Goal: Communication & Community: Answer question/provide support

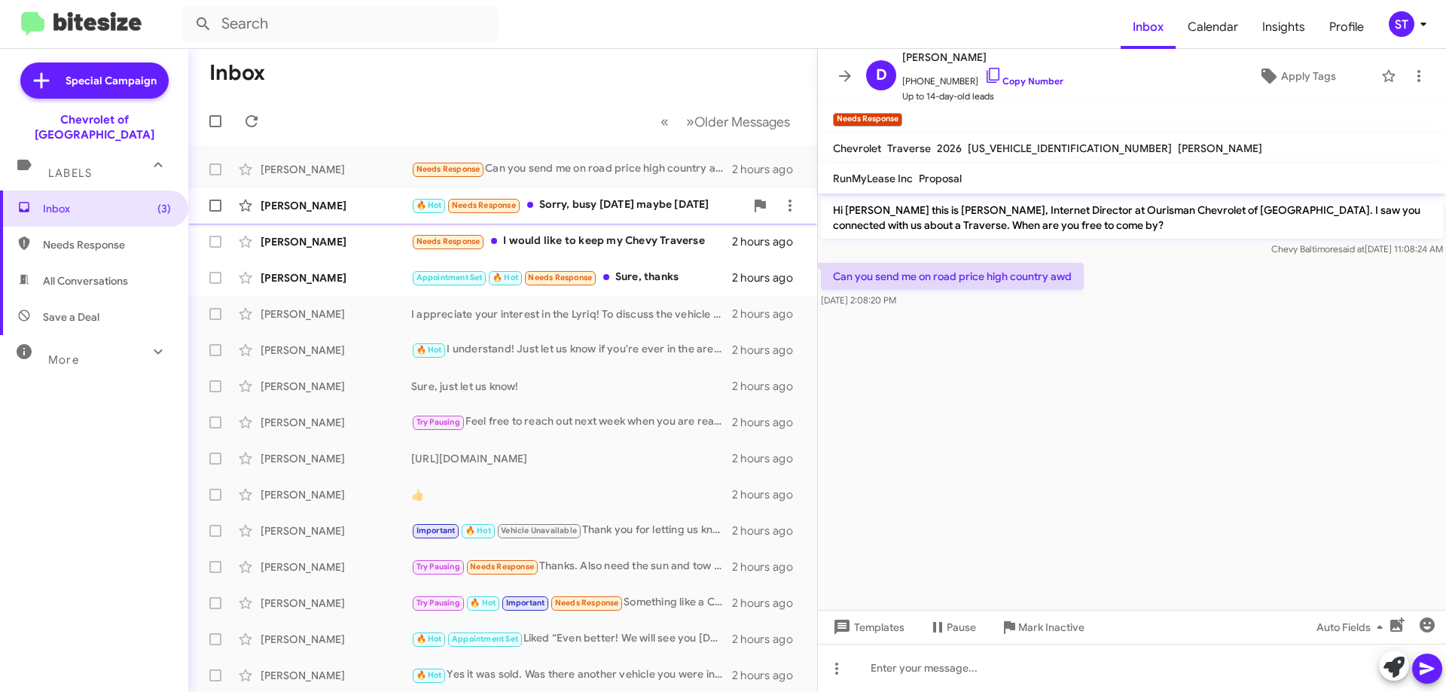
click at [645, 210] on div "🔥 Hot Needs Response Sorry, busy today maybe tomorrow" at bounding box center [578, 205] width 334 height 17
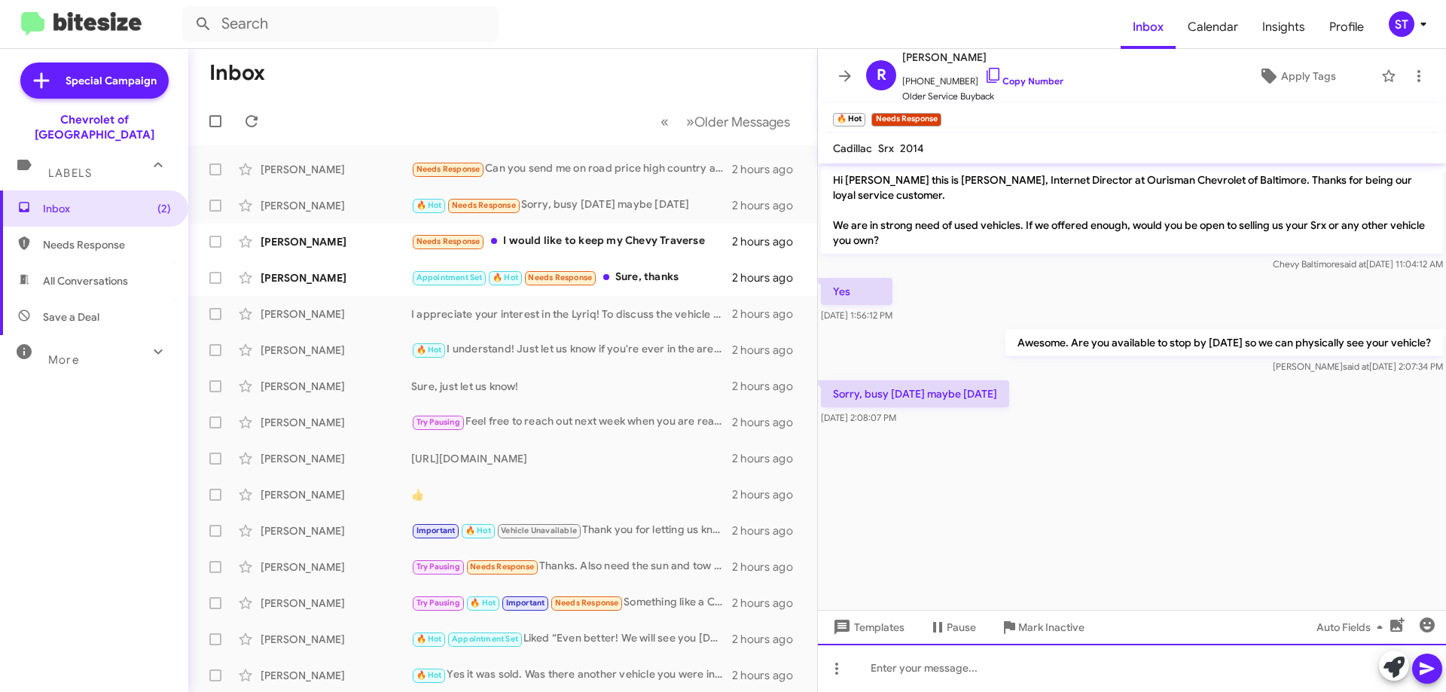
click at [903, 657] on div at bounding box center [1132, 668] width 628 height 48
click at [1127, 669] on div "Tomorrow works. What time is best for you tomorrow?" at bounding box center [1132, 668] width 628 height 48
click at [1142, 679] on div "Tomorrow works. What time is best for you then?" at bounding box center [1132, 668] width 628 height 48
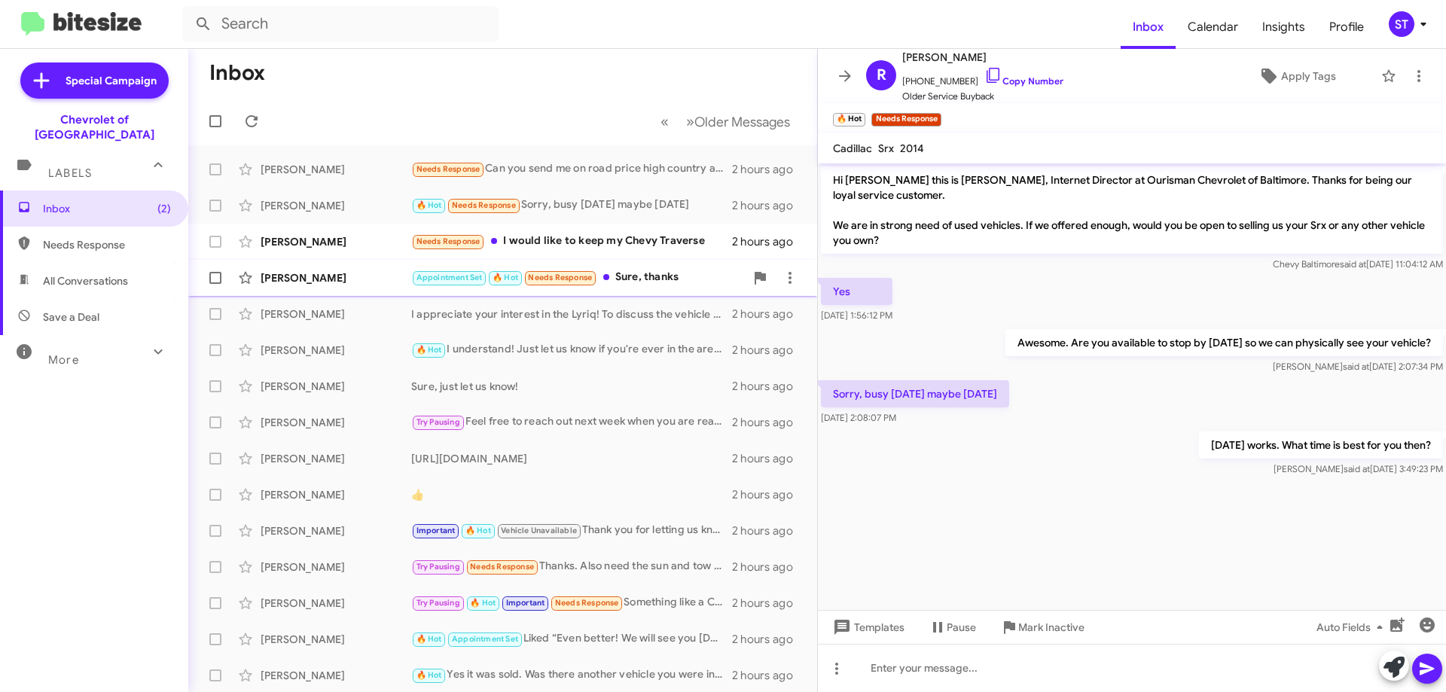
click at [639, 267] on div "Nevin Williams Appointment Set 🔥 Hot Needs Response Sure, thanks 2 hours ago" at bounding box center [502, 278] width 605 height 30
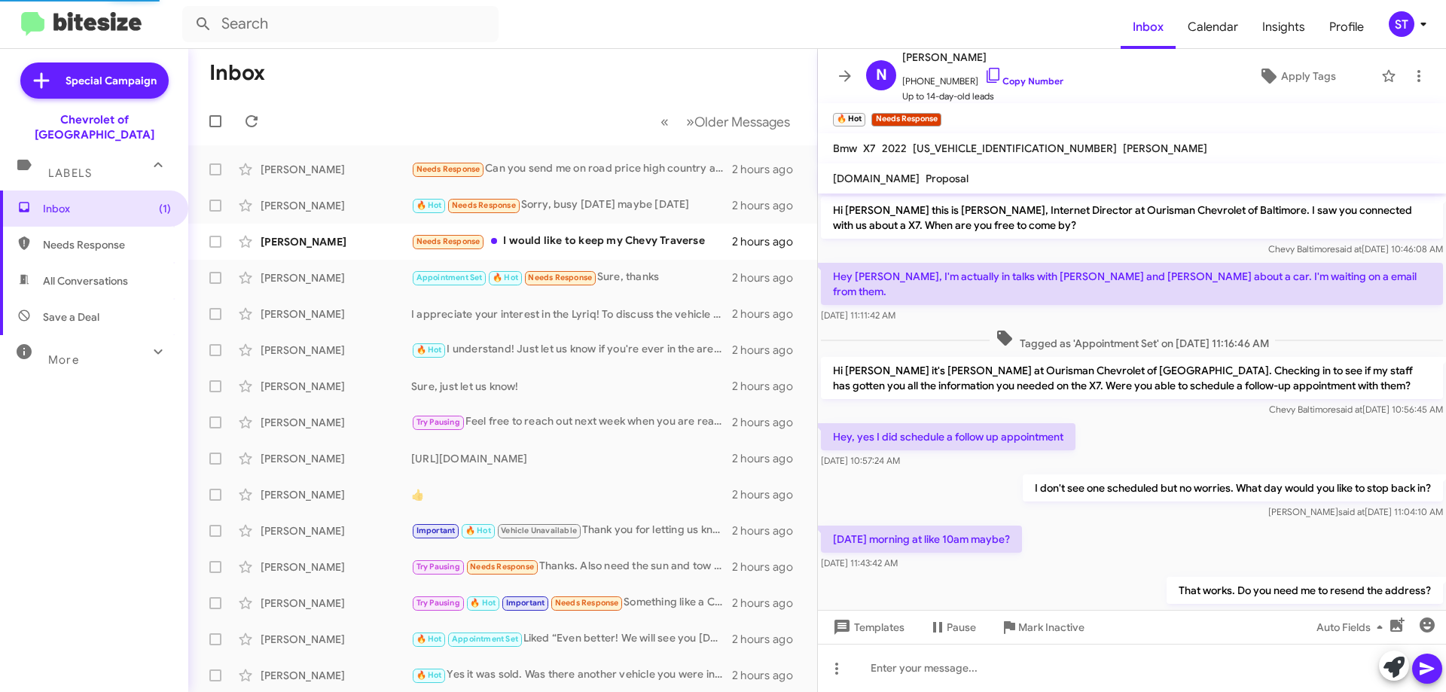
scroll to position [85, 0]
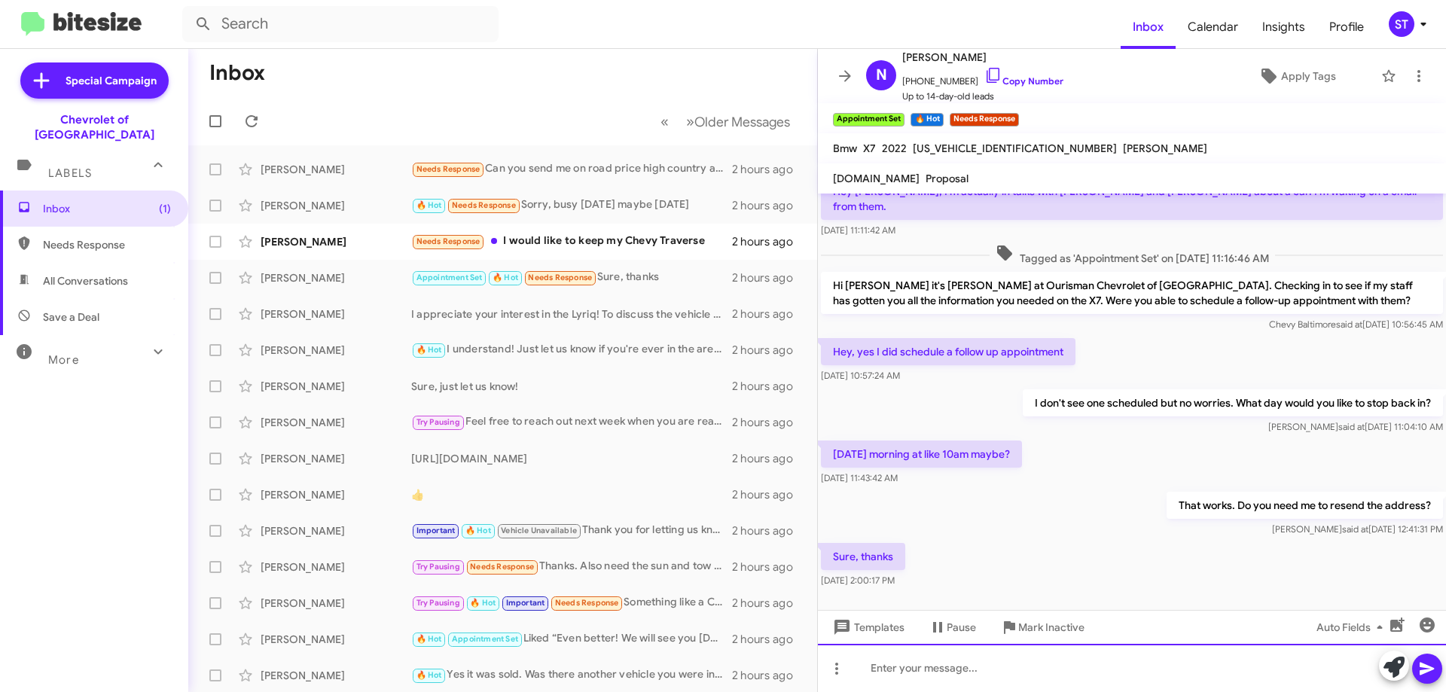
click at [983, 675] on div at bounding box center [1132, 668] width 628 height 48
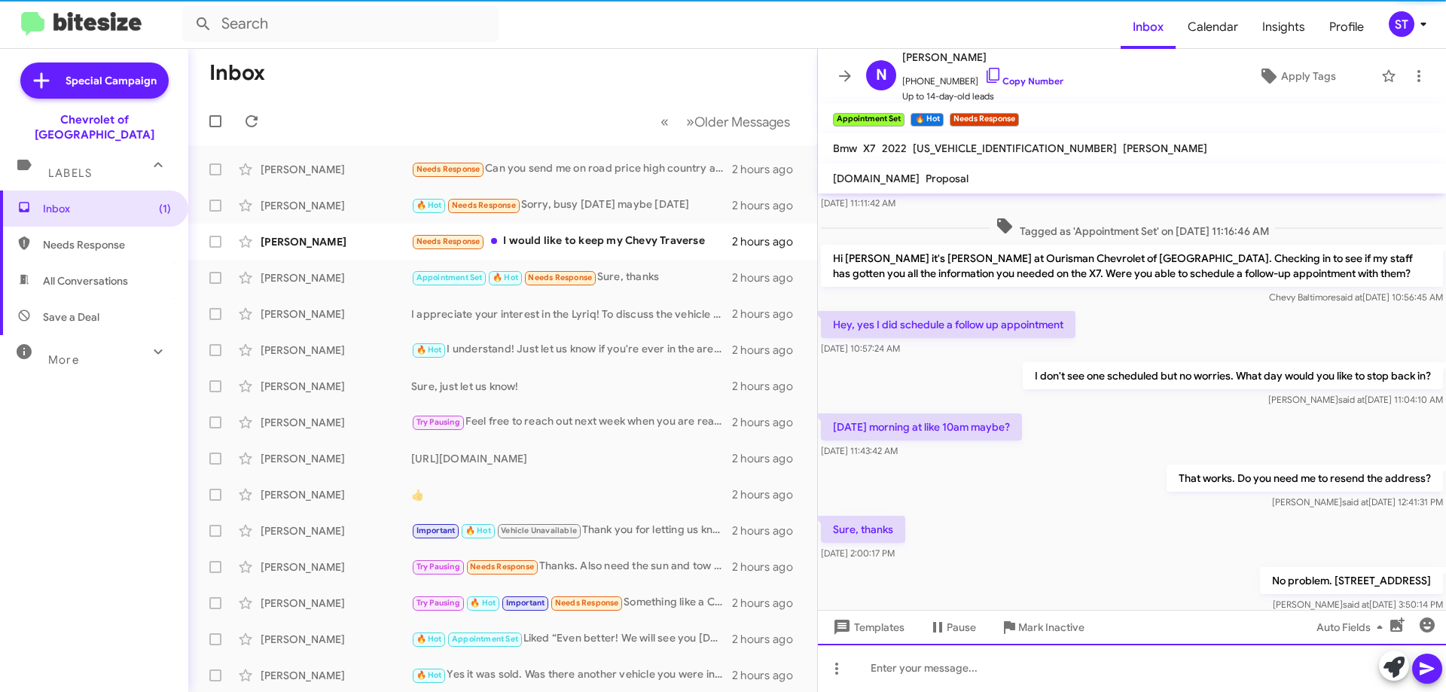
scroll to position [140, 0]
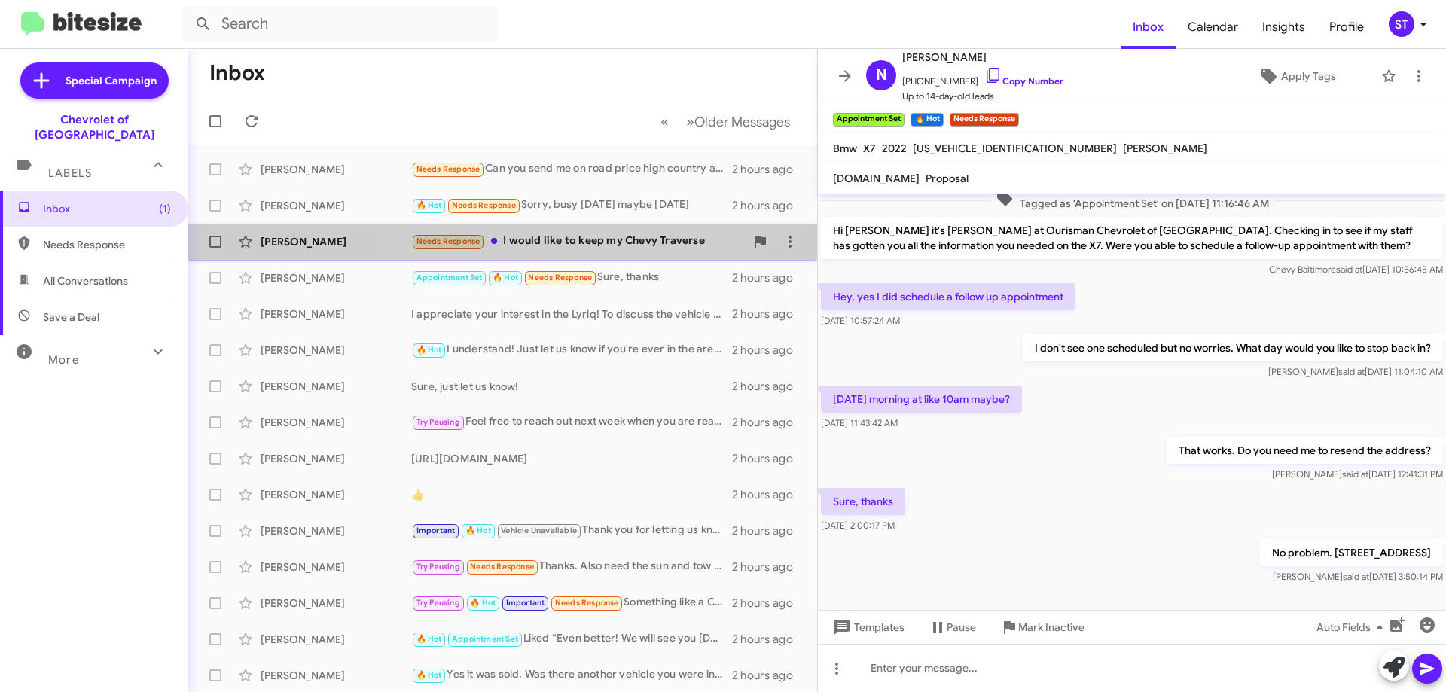
click at [566, 238] on div "Needs Response I would like to keep my Chevy Traverse" at bounding box center [578, 241] width 334 height 17
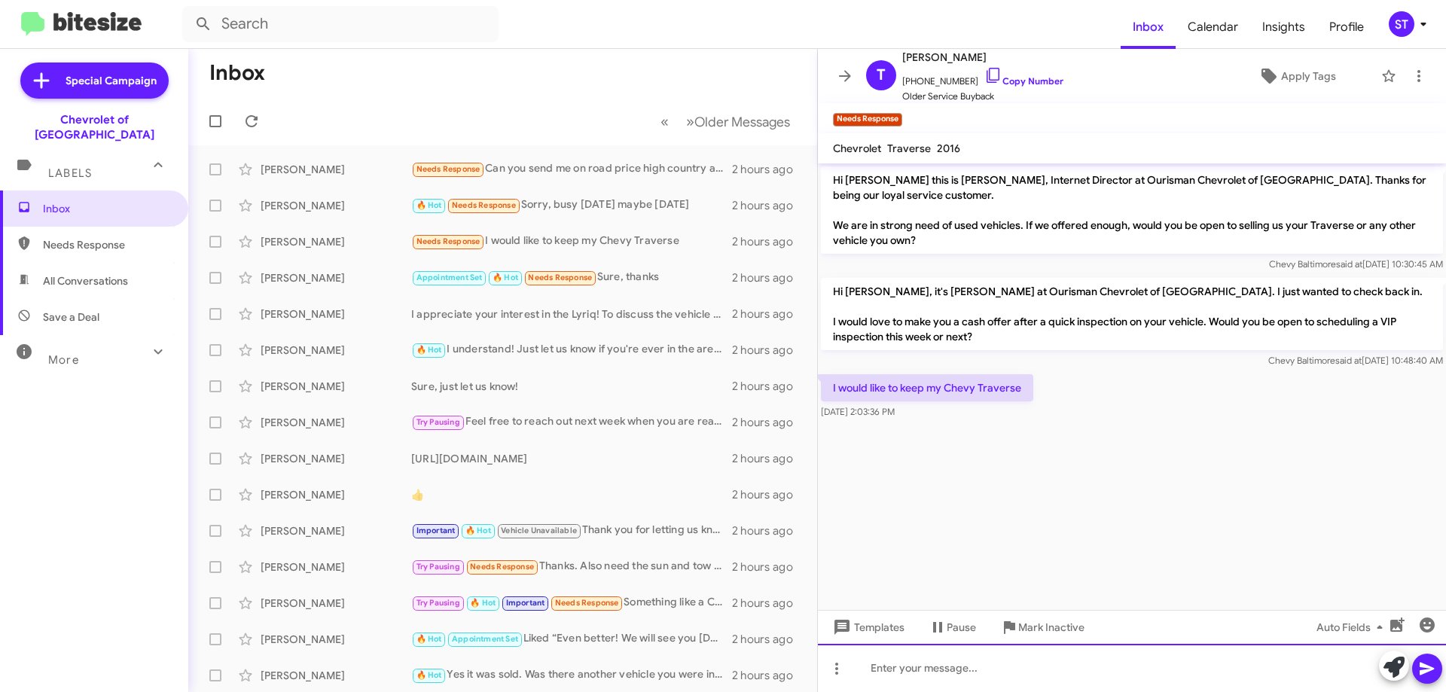
click at [986, 669] on div at bounding box center [1132, 668] width 628 height 48
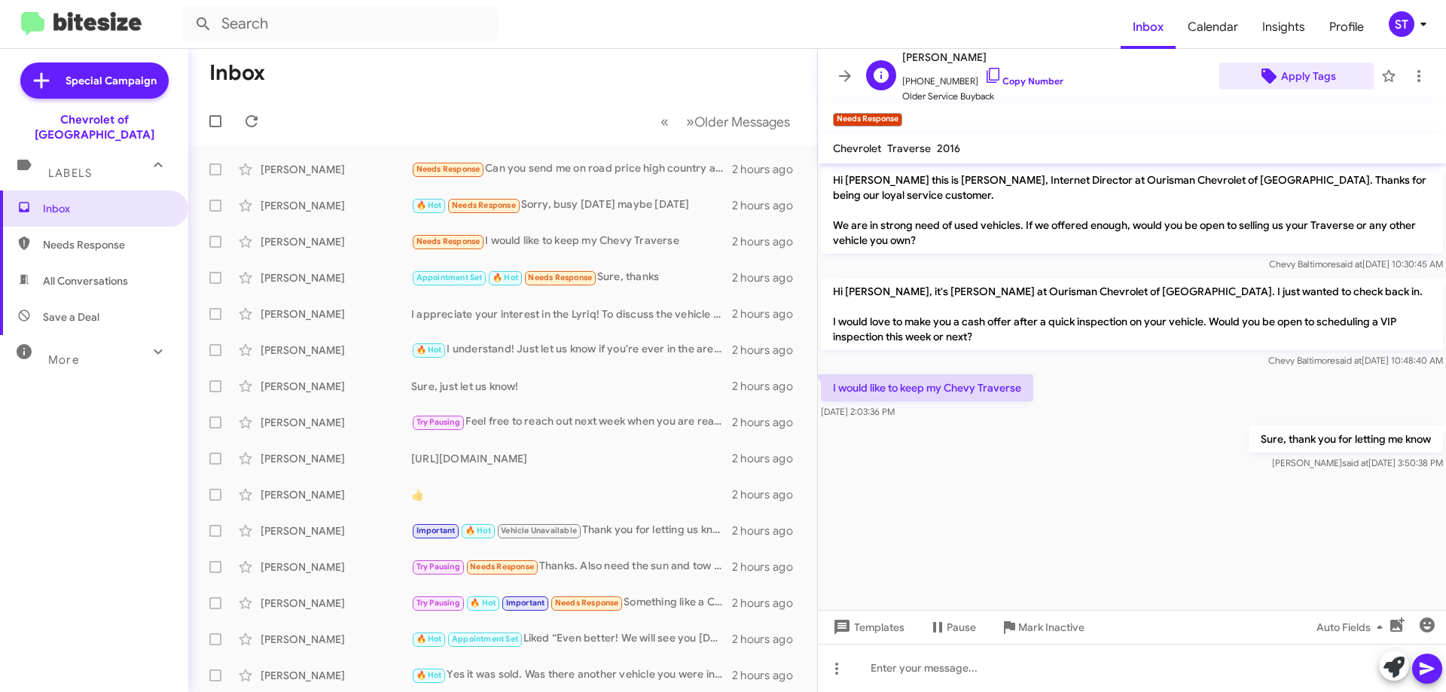
click at [1305, 73] on span "Apply Tags" at bounding box center [1308, 75] width 55 height 27
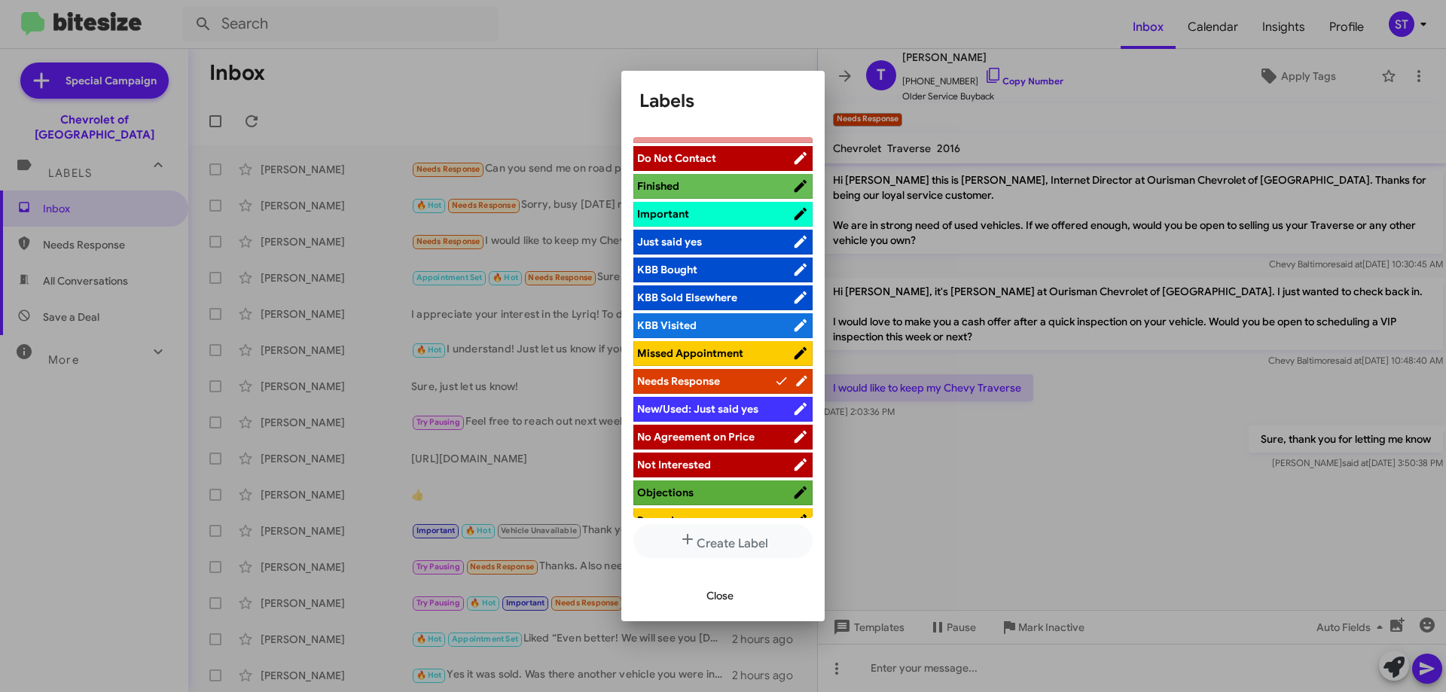
scroll to position [611, 0]
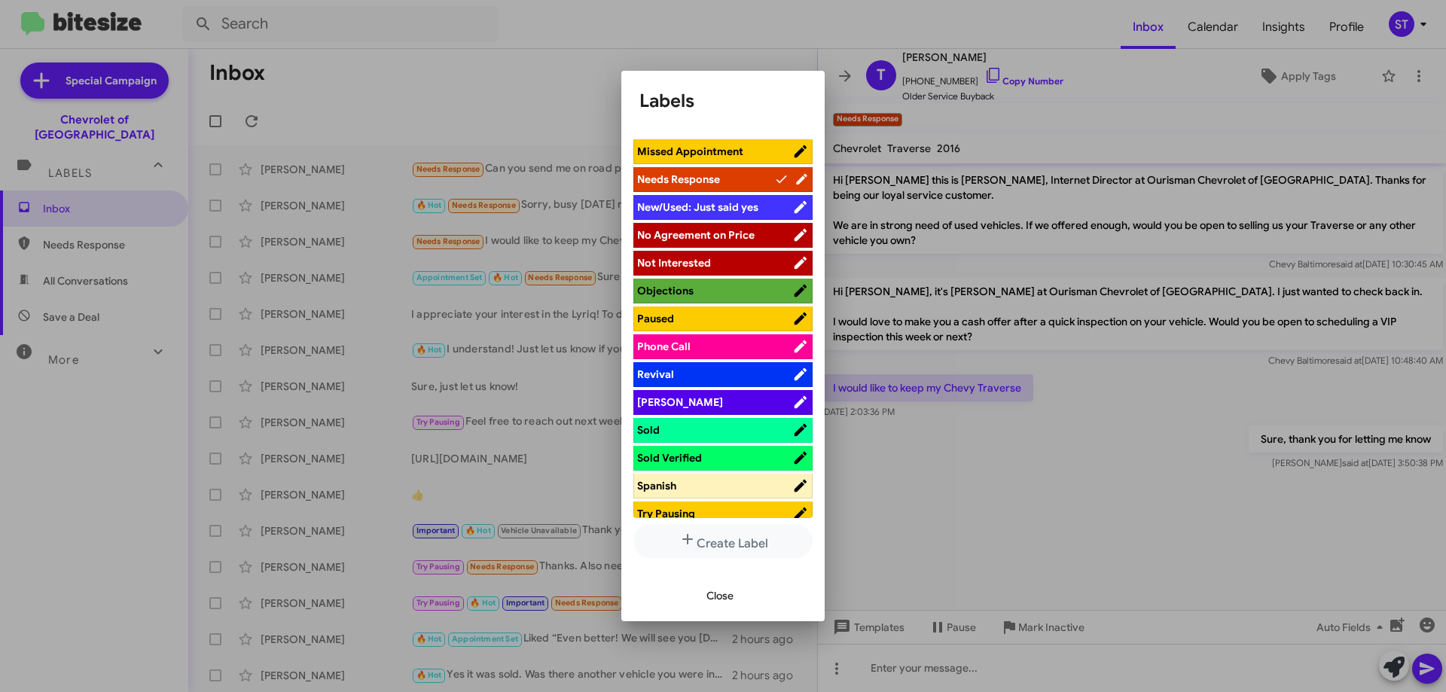
click at [730, 259] on span "Not Interested" at bounding box center [714, 262] width 155 height 15
drag, startPoint x: 716, startPoint y: 595, endPoint x: 958, endPoint y: 276, distance: 400.4
click at [718, 593] on span "Close" at bounding box center [719, 595] width 27 height 27
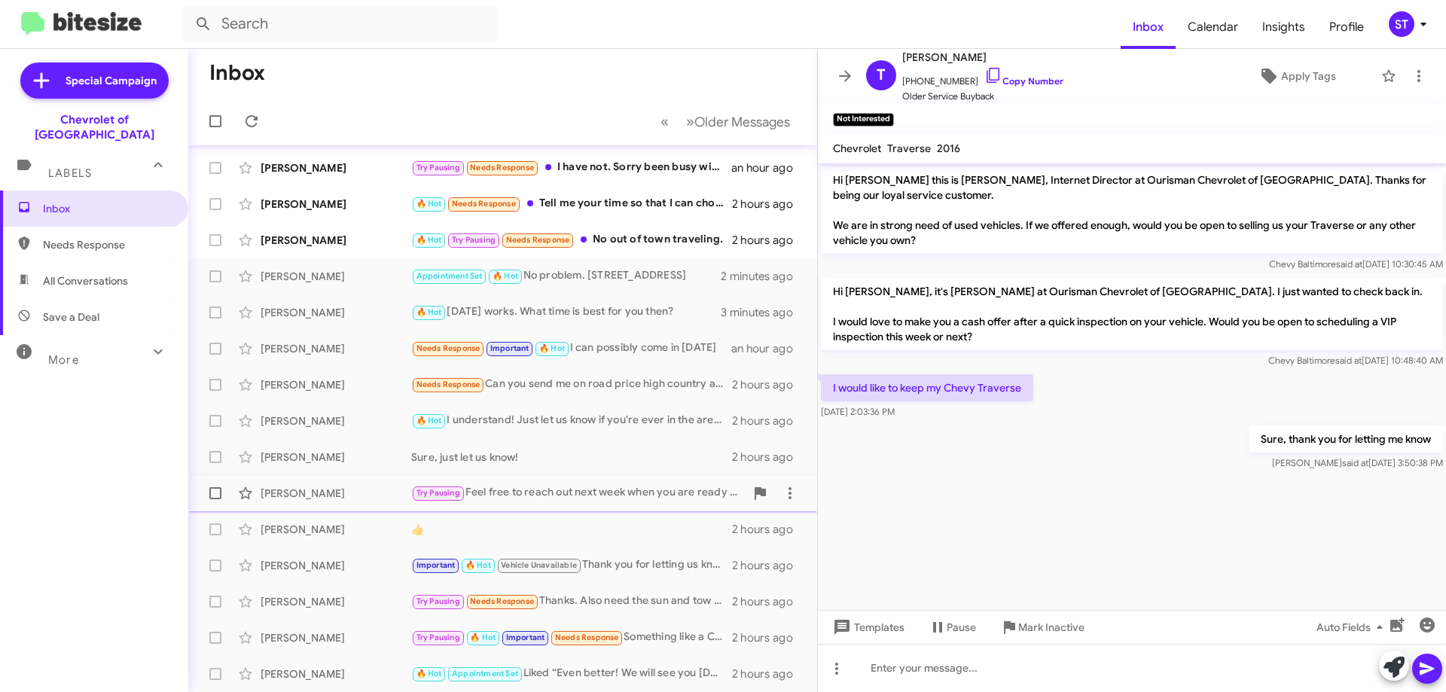
scroll to position [0, 0]
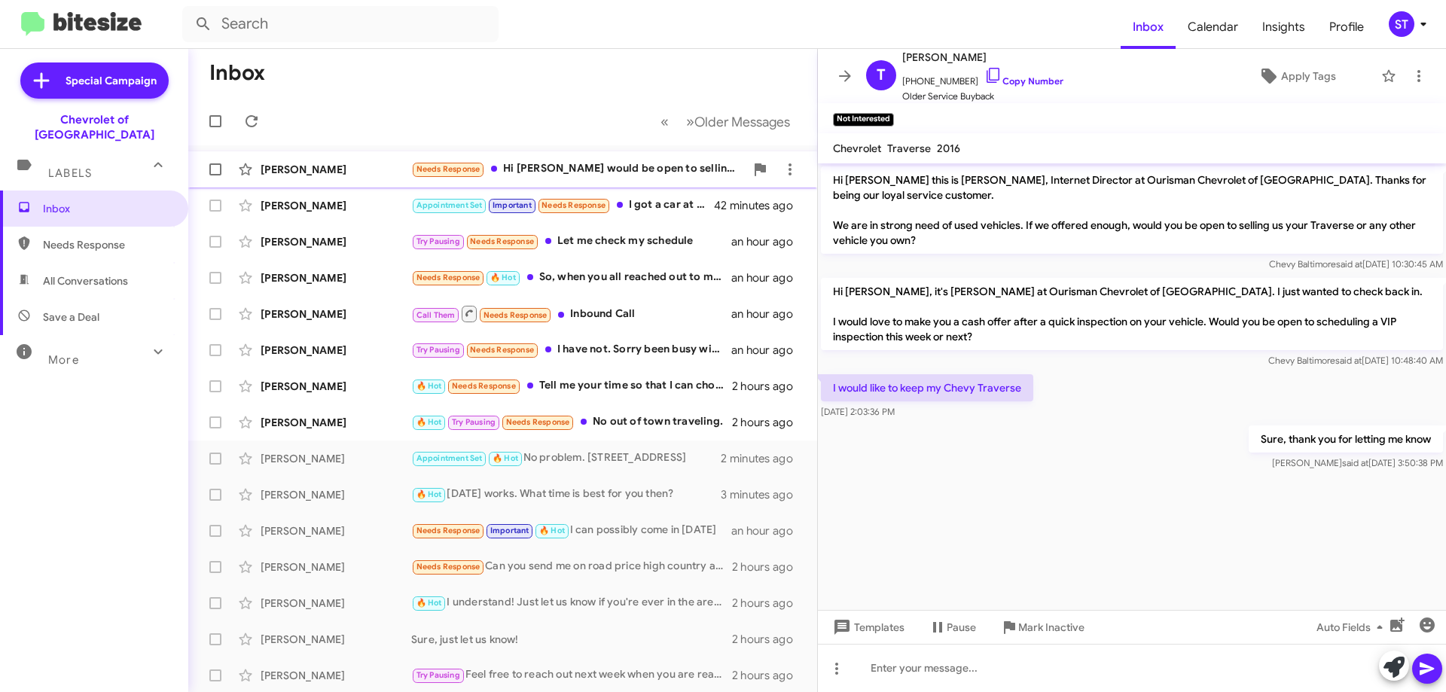
click at [374, 171] on div "[PERSON_NAME]" at bounding box center [336, 169] width 151 height 15
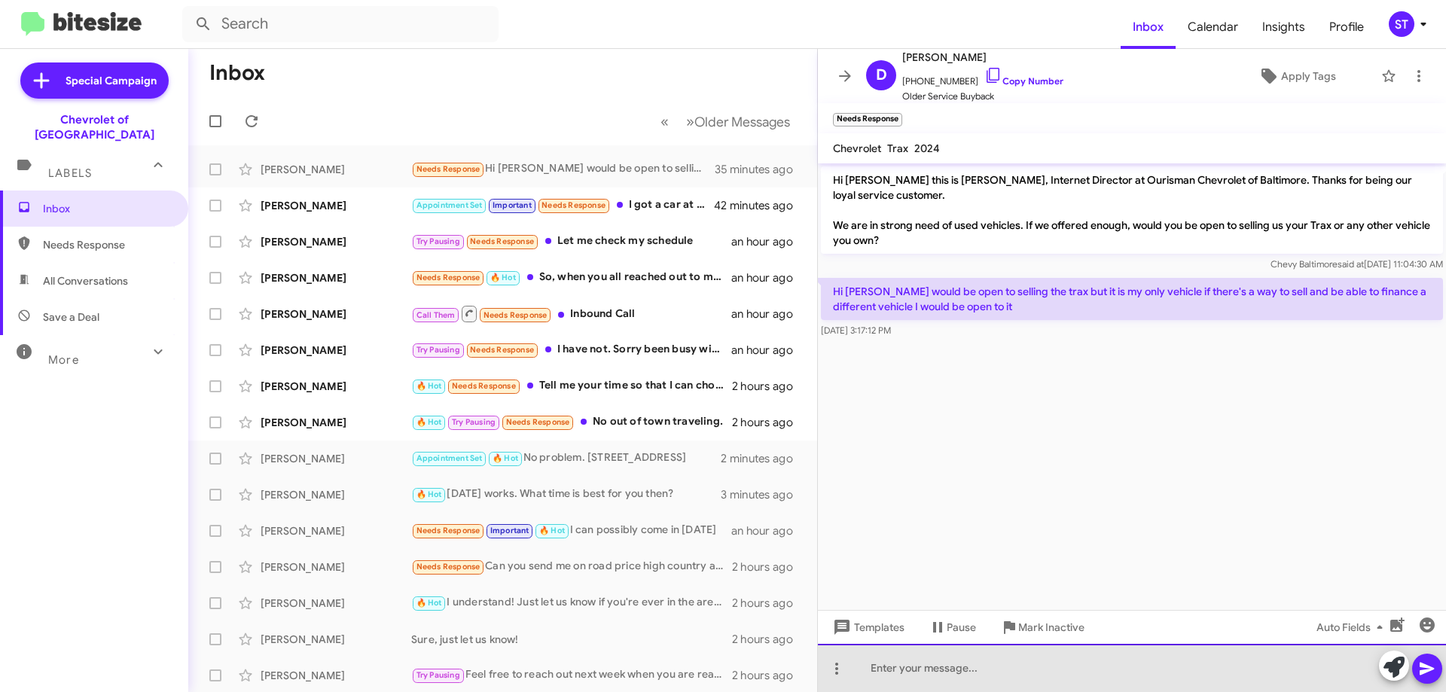
click at [915, 669] on div at bounding box center [1132, 668] width 628 height 48
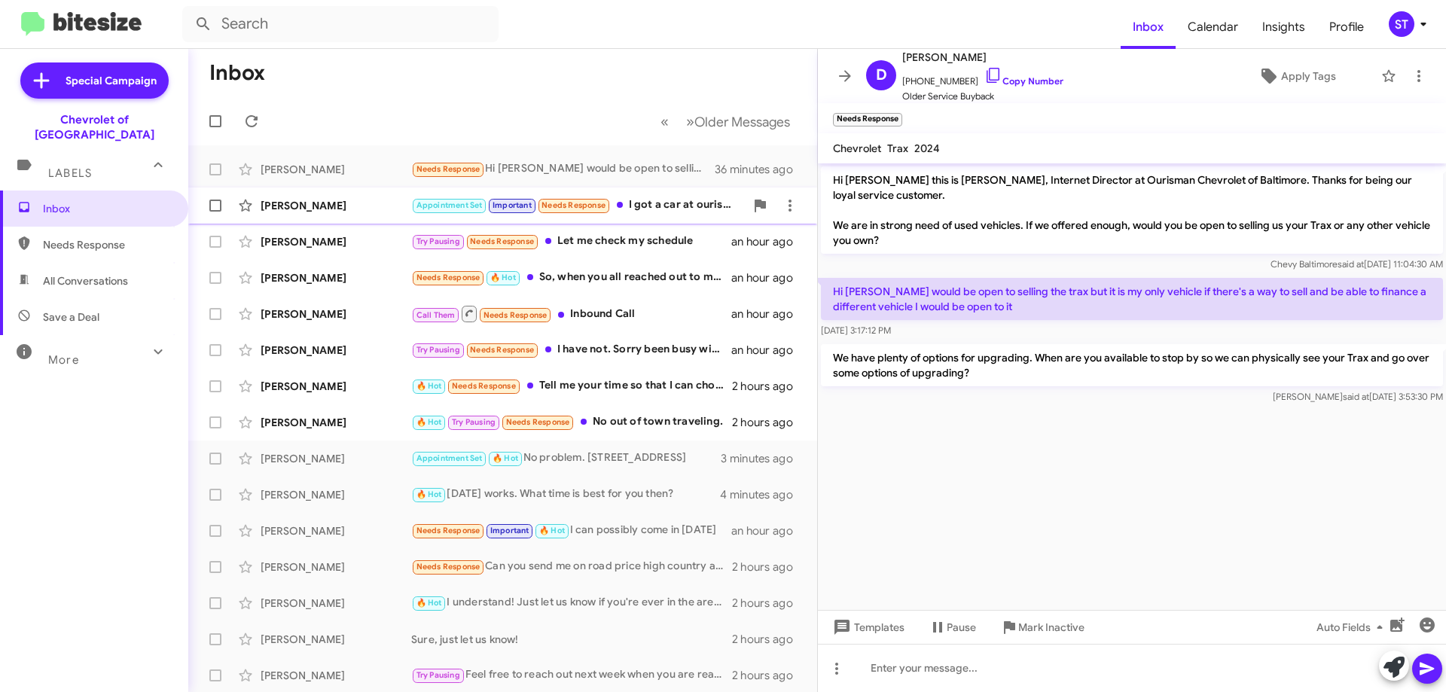
click at [673, 209] on div "Appointment Set Important Needs Response I got a car at ourisman in bowie. Than…" at bounding box center [578, 205] width 334 height 17
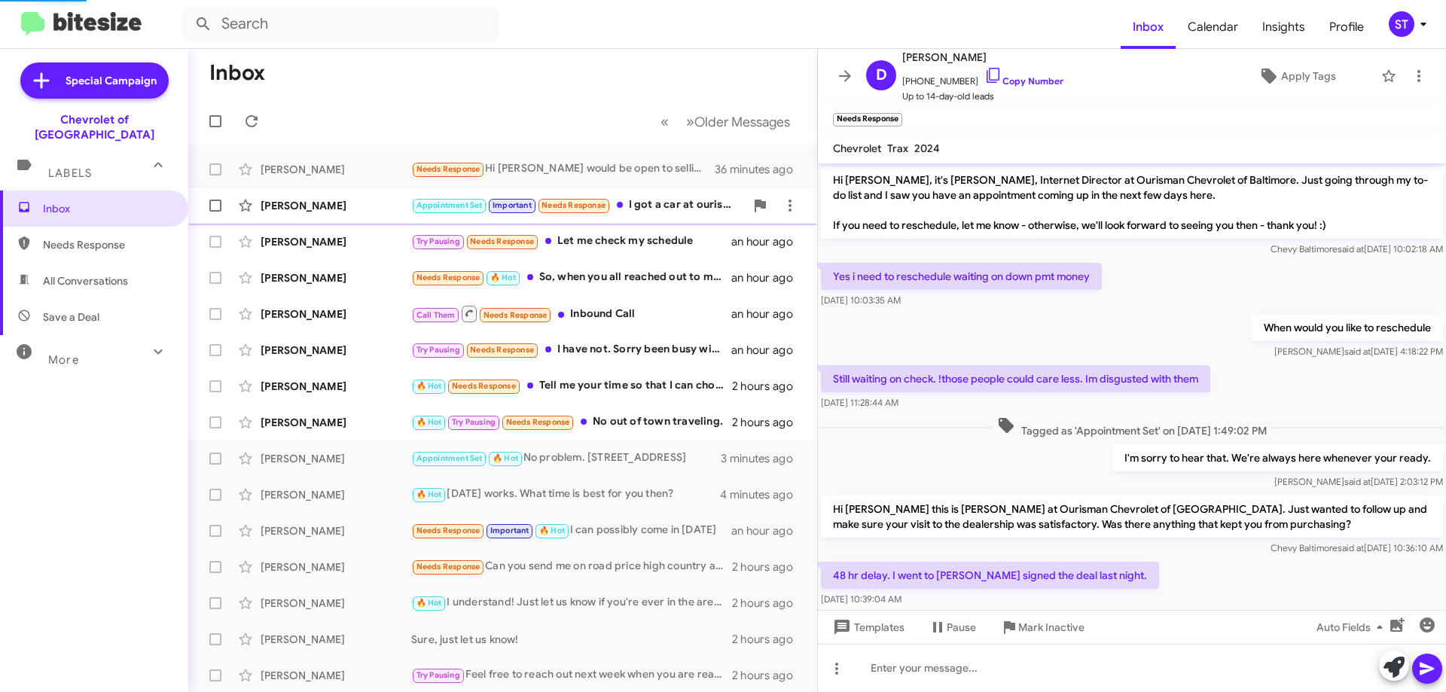
scroll to position [273, 0]
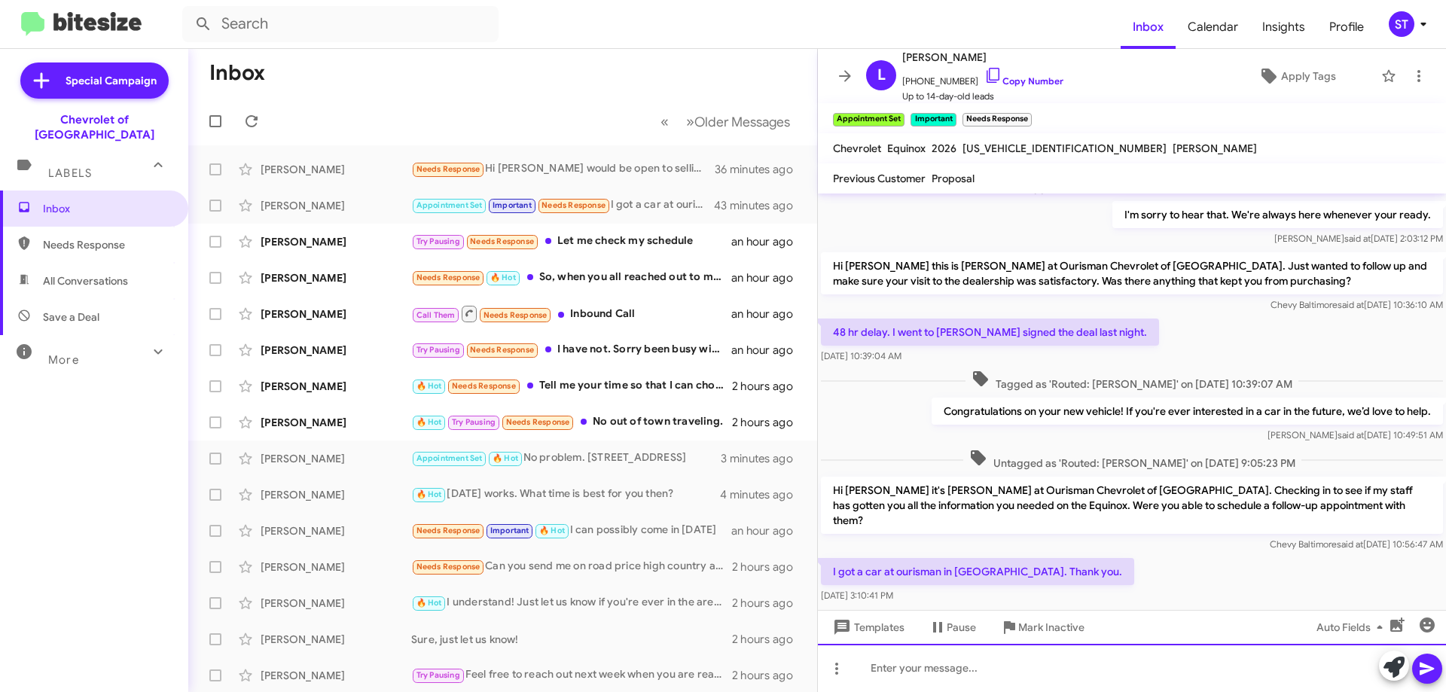
click at [921, 680] on div at bounding box center [1132, 668] width 628 height 48
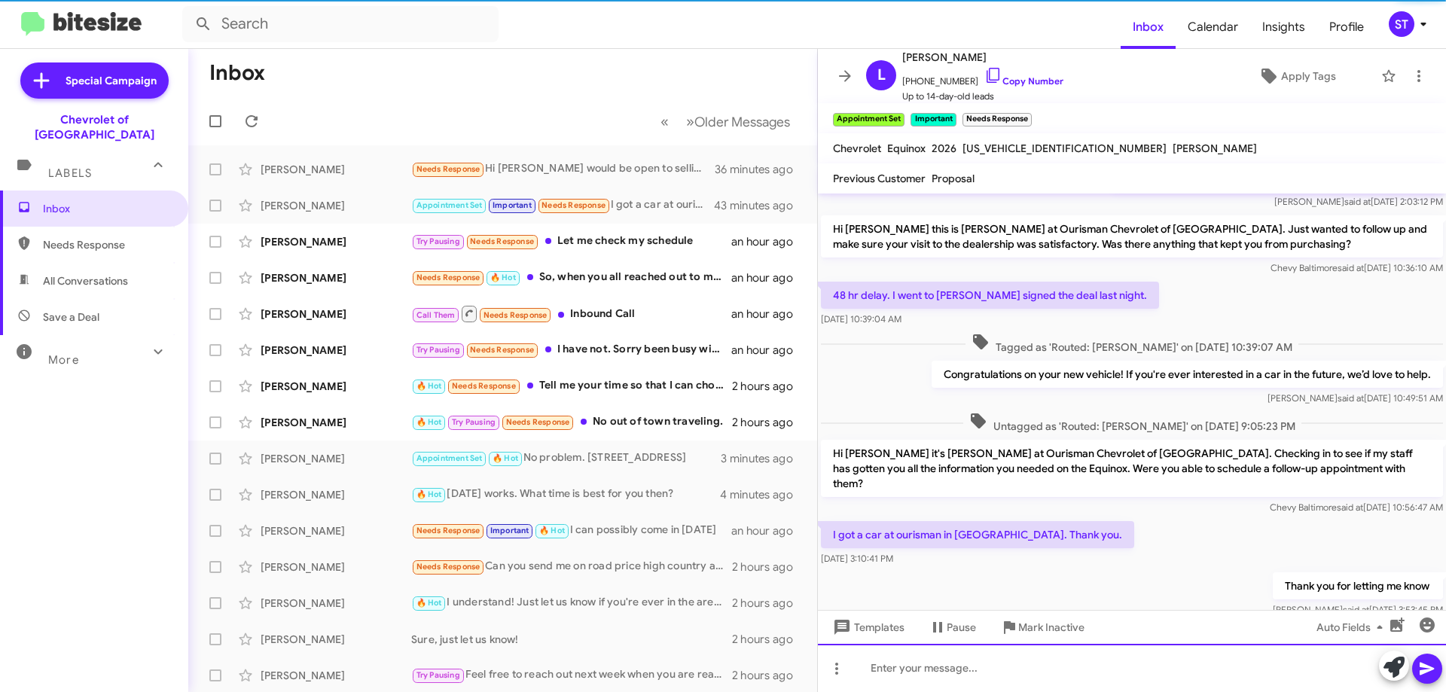
scroll to position [358, 0]
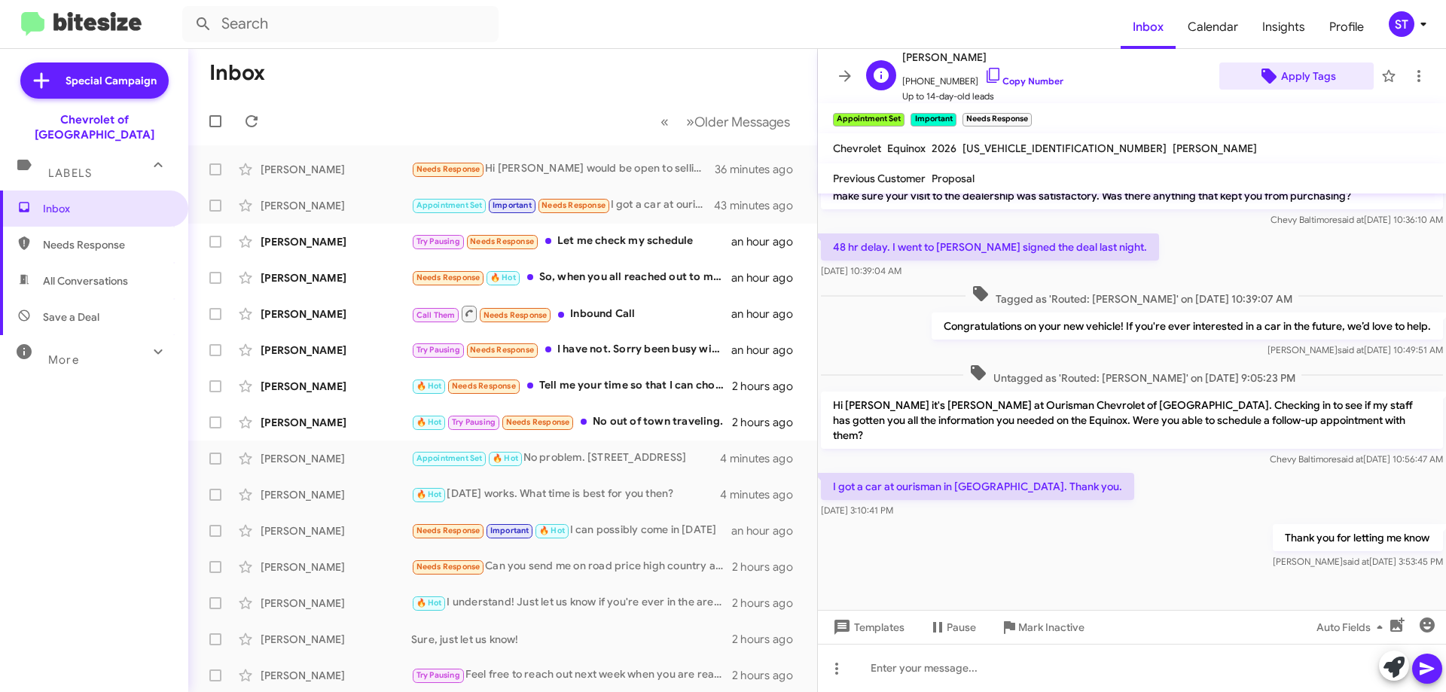
click at [1306, 76] on span "Apply Tags" at bounding box center [1308, 75] width 55 height 27
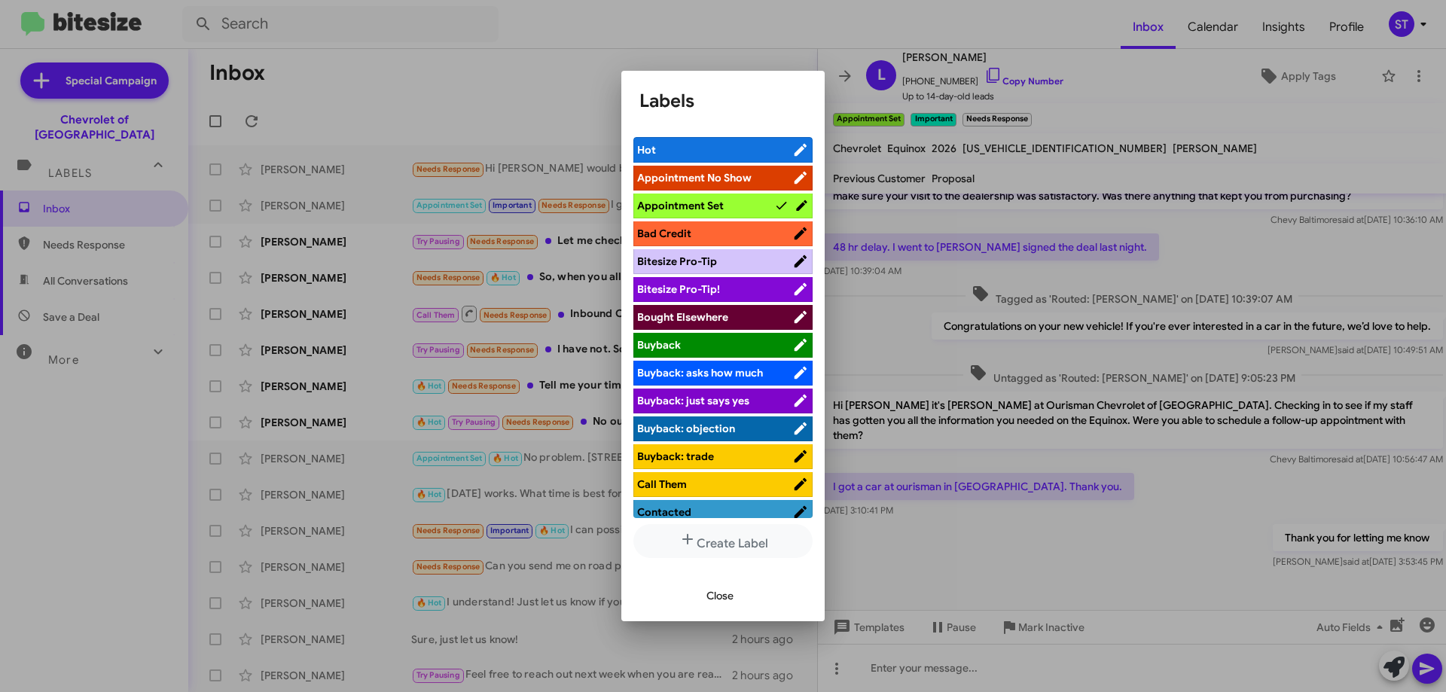
click at [724, 317] on span "Bought Elsewhere" at bounding box center [682, 317] width 91 height 14
click at [714, 594] on span "Close" at bounding box center [719, 595] width 27 height 27
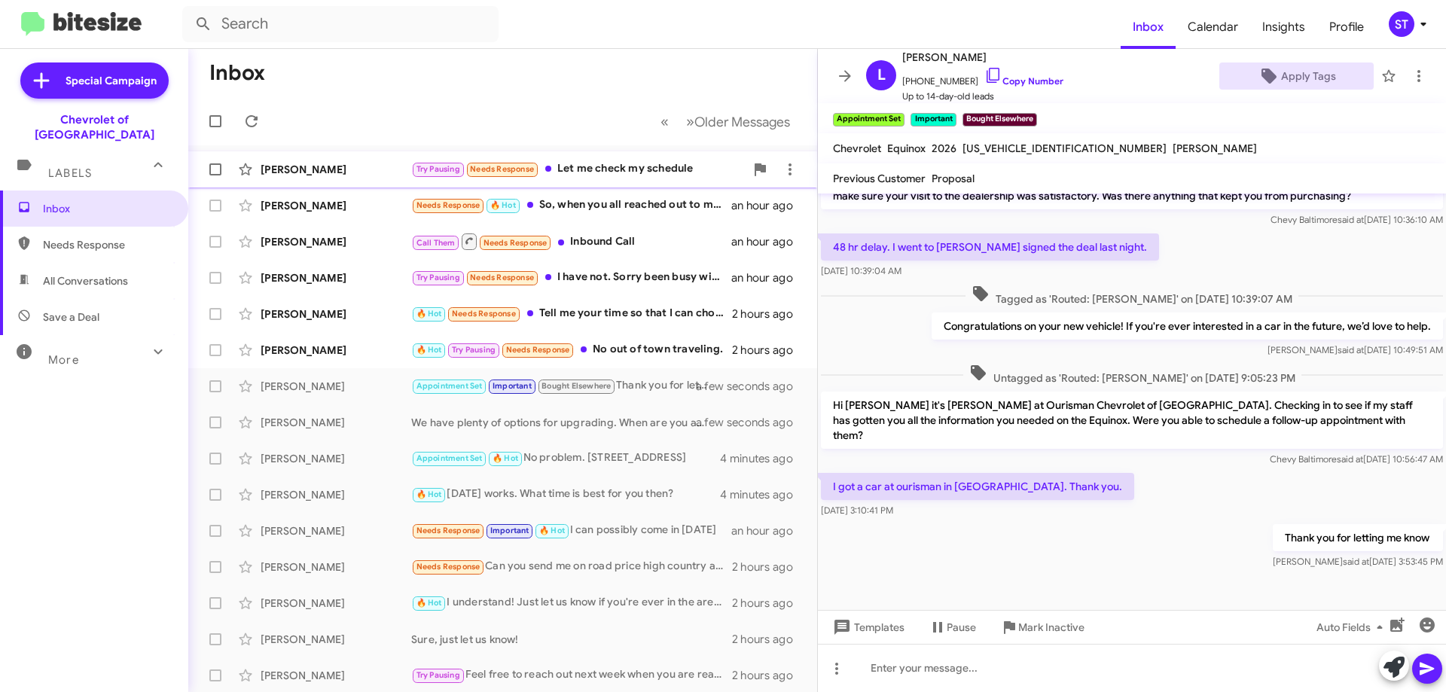
click at [578, 170] on div "Try Pausing Needs Response Let me check my schedule" at bounding box center [578, 168] width 334 height 17
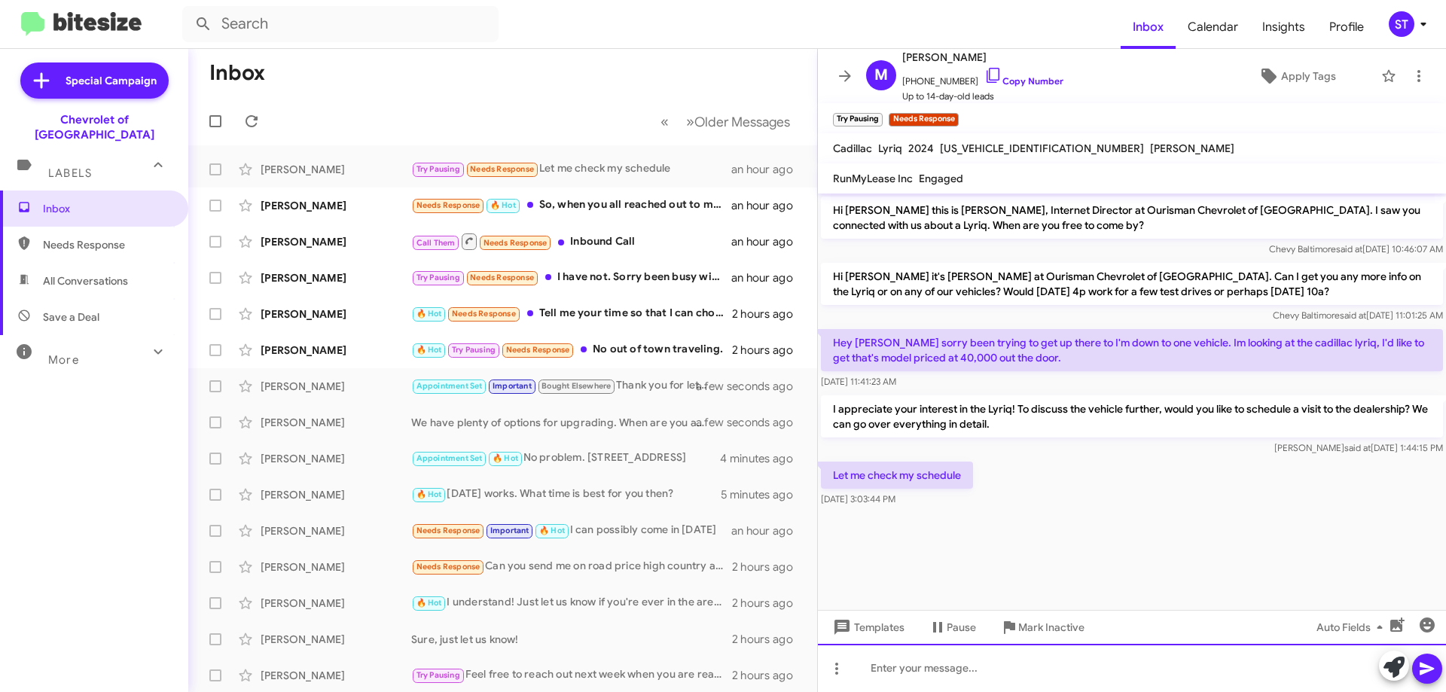
click at [976, 678] on div at bounding box center [1132, 668] width 628 height 48
click at [878, 670] on div "sure, thank you" at bounding box center [1132, 668] width 628 height 48
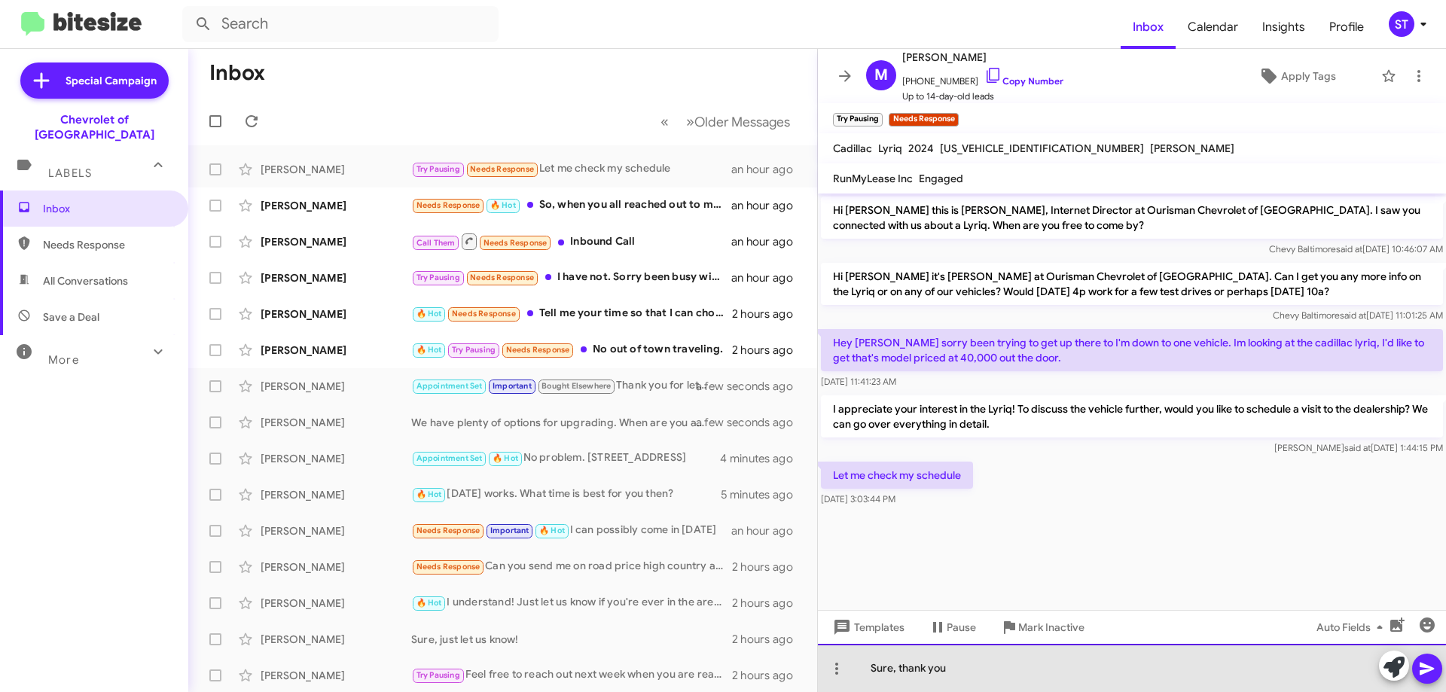
click at [1016, 673] on div "Sure, thank you" at bounding box center [1132, 668] width 628 height 48
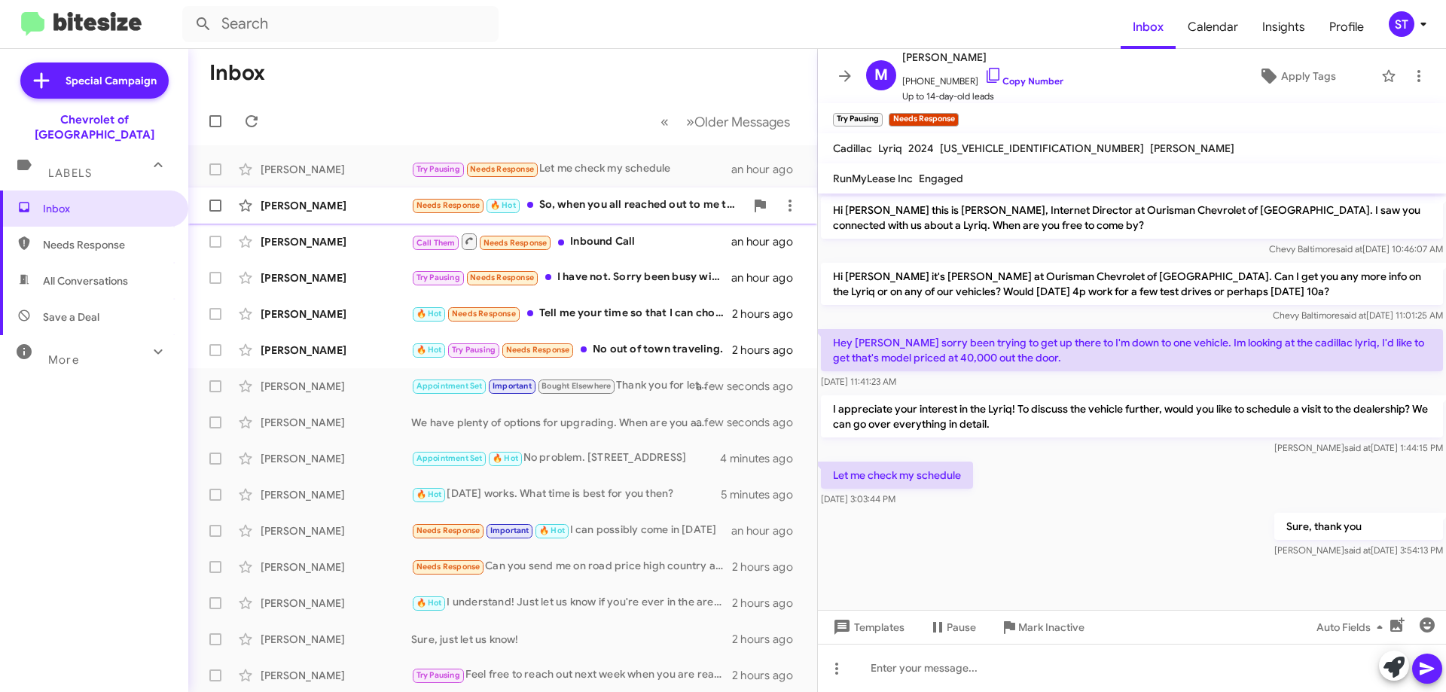
click at [647, 205] on div "Needs Response 🔥 Hot So, when you all reached out to me the last time, the pers…" at bounding box center [578, 205] width 334 height 17
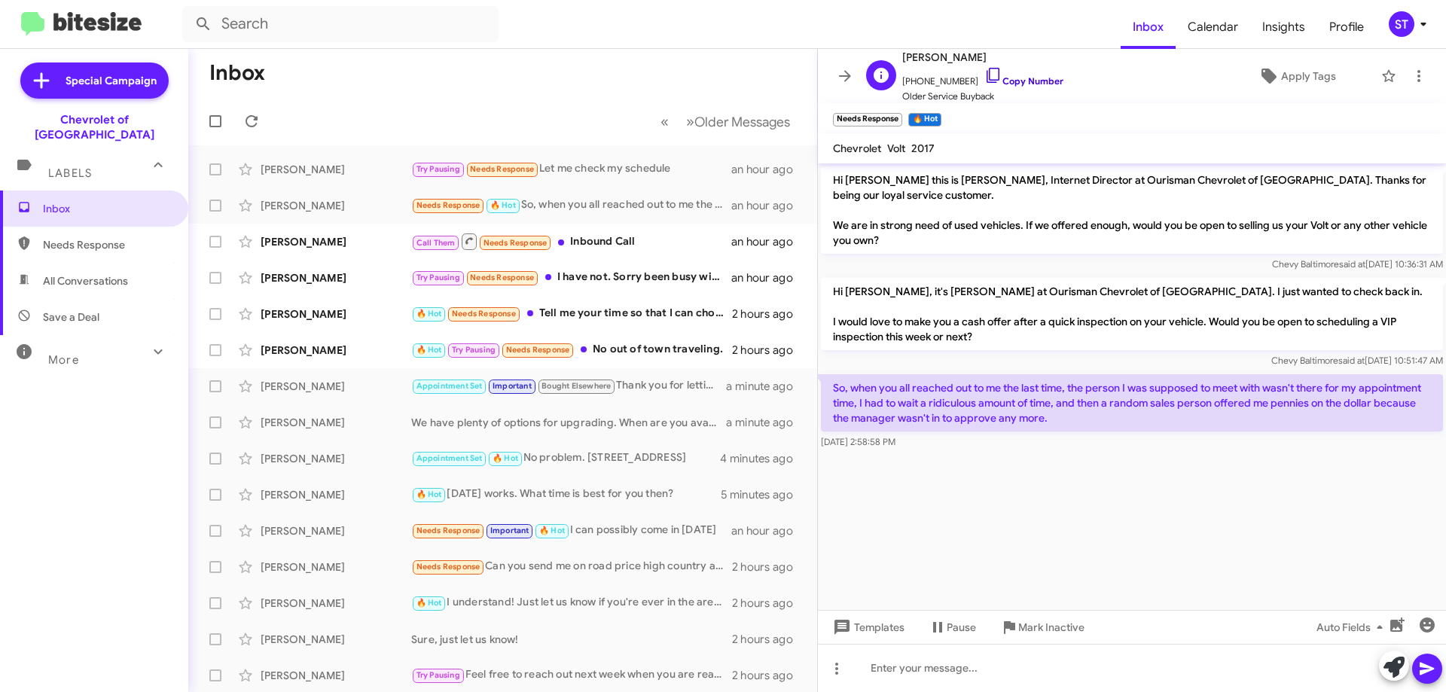
click at [984, 72] on icon at bounding box center [993, 75] width 18 height 18
click at [1396, 666] on icon at bounding box center [1393, 667] width 21 height 21
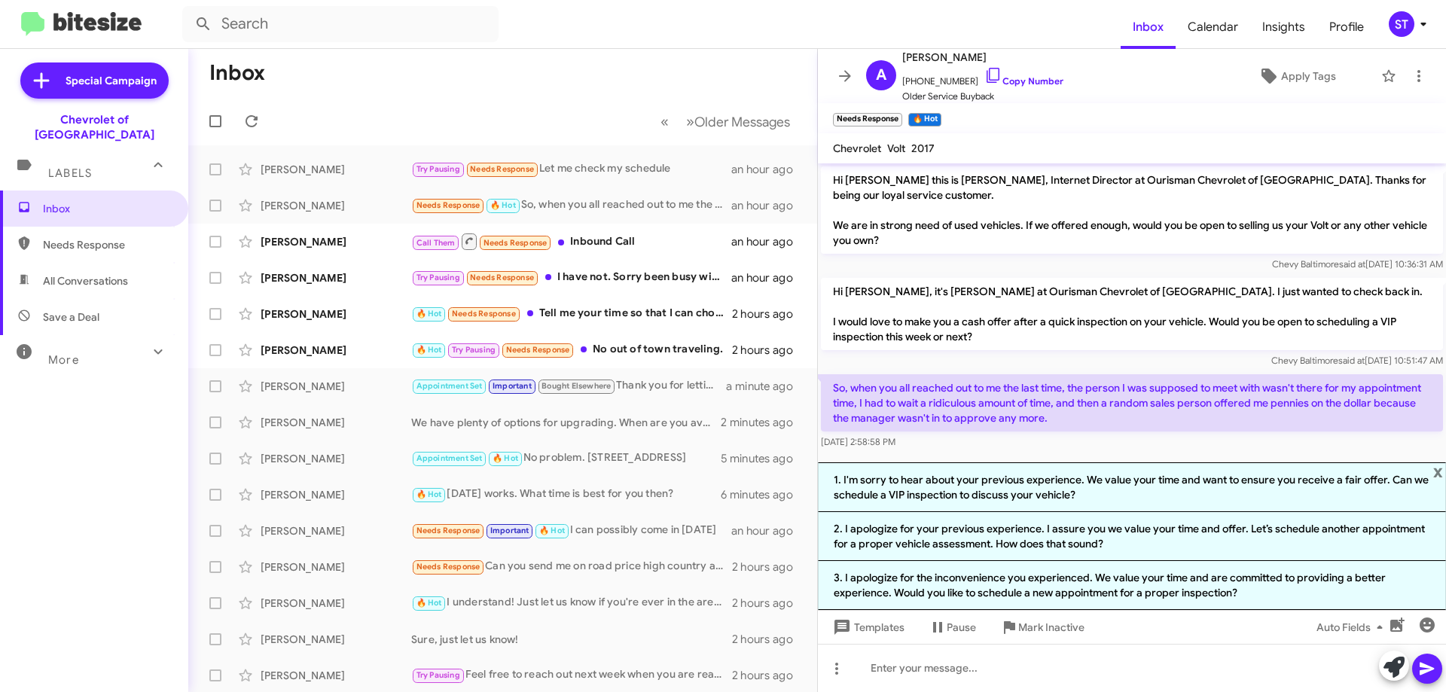
drag, startPoint x: 900, startPoint y: 492, endPoint x: 915, endPoint y: 497, distance: 15.0
click at [899, 492] on li "1. I'm sorry to hear about your previous experience. We value your time and wan…" at bounding box center [1132, 487] width 628 height 50
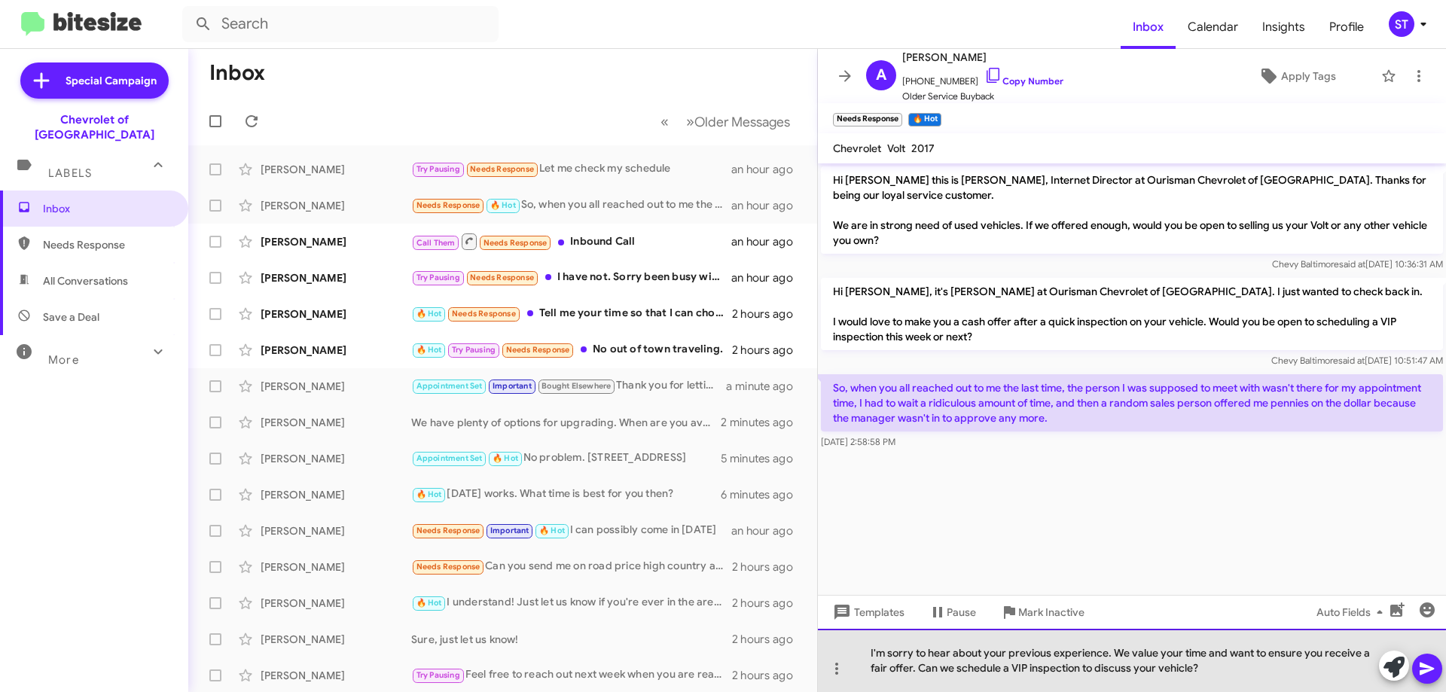
click at [1025, 668] on div "I'm sorry to hear about your previous experience. We value your time and want t…" at bounding box center [1132, 660] width 628 height 63
click at [1153, 667] on div "I'm sorry to hear about your previous experience. We value your time and want t…" at bounding box center [1132, 660] width 628 height 63
click at [1232, 674] on div "I'm sorry to hear about your previous experience. We value your time and want t…" at bounding box center [1132, 660] width 628 height 63
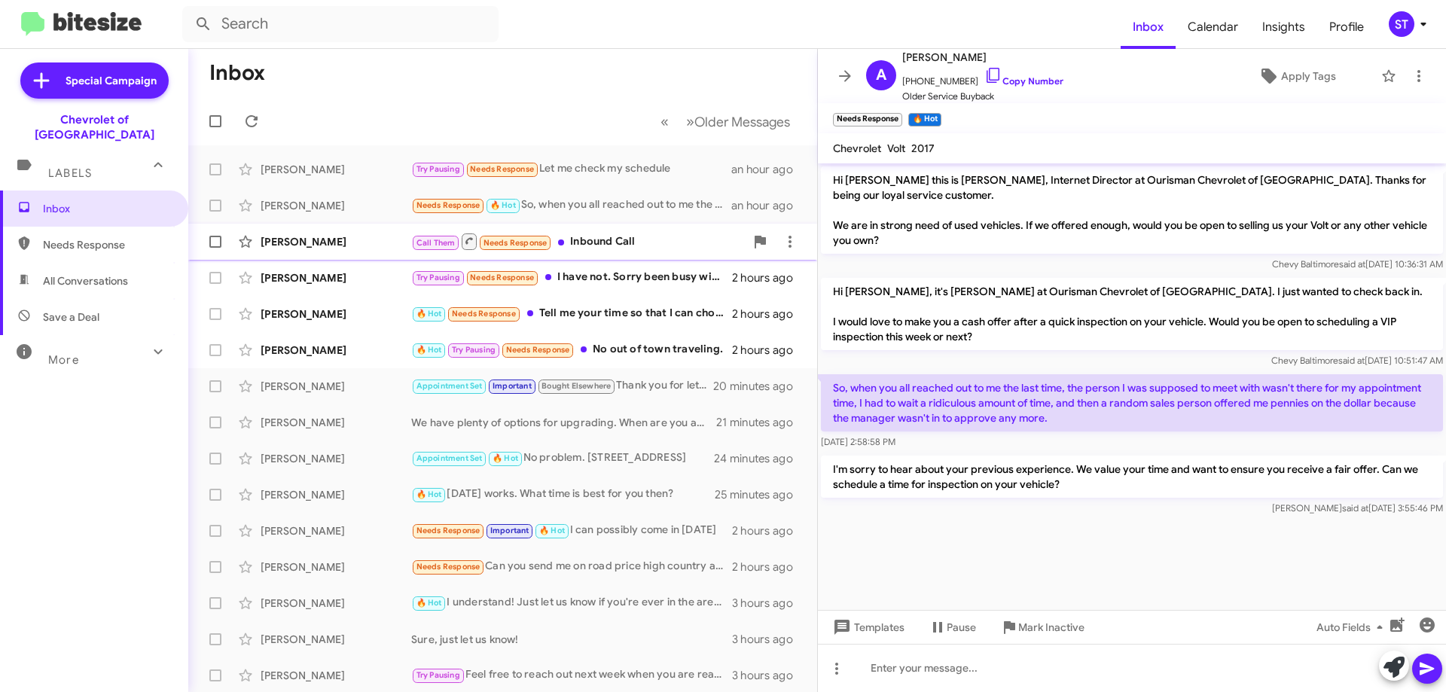
click at [605, 242] on div "Call Them Needs Response Inbound Call" at bounding box center [578, 241] width 334 height 19
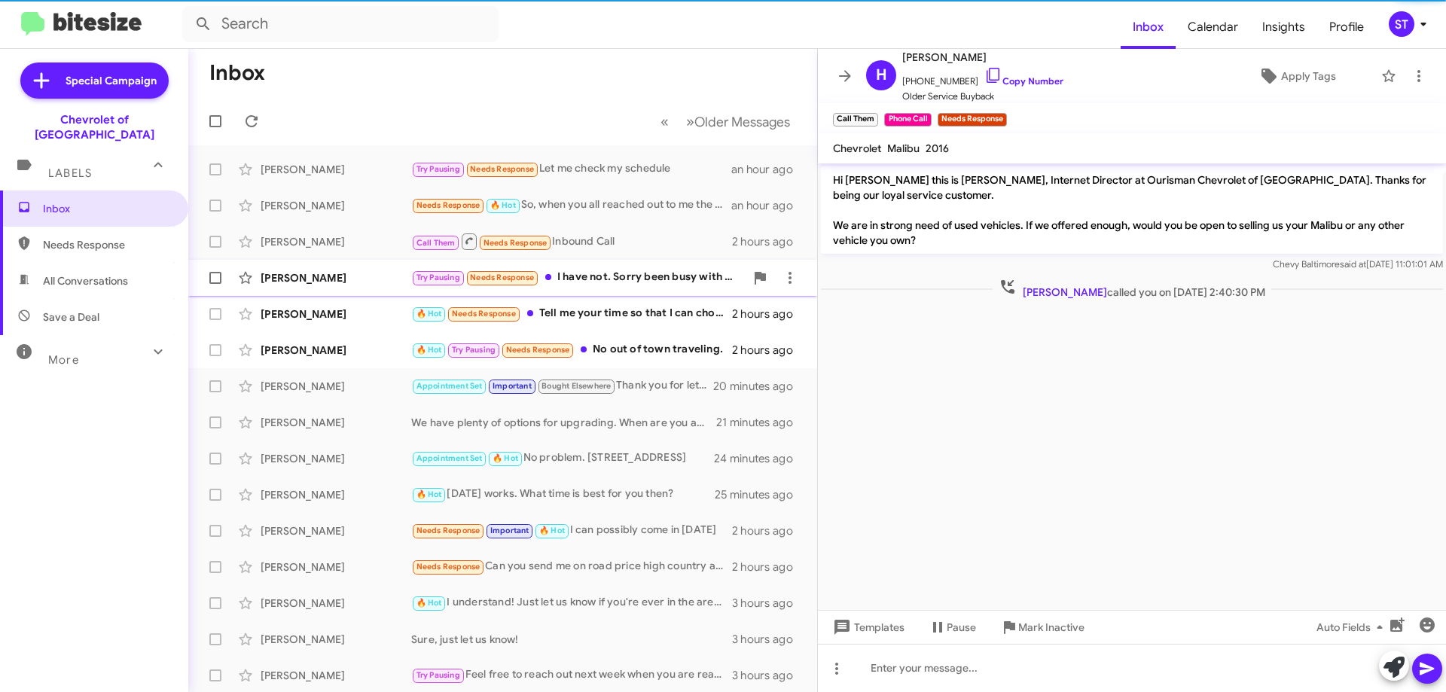
click at [624, 278] on div "Try Pausing Needs Response I have not. Sorry been busy with work. I'd love to t…" at bounding box center [578, 277] width 334 height 17
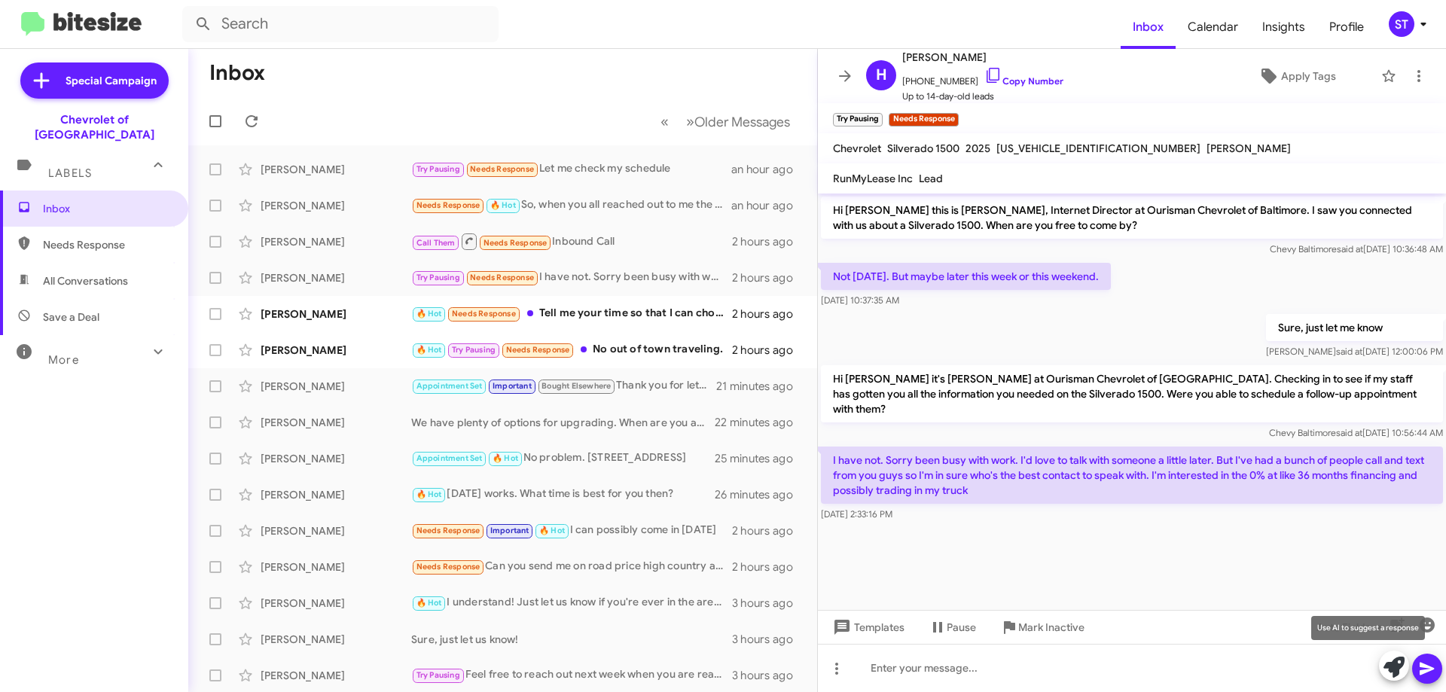
click at [1395, 663] on icon at bounding box center [1393, 667] width 21 height 21
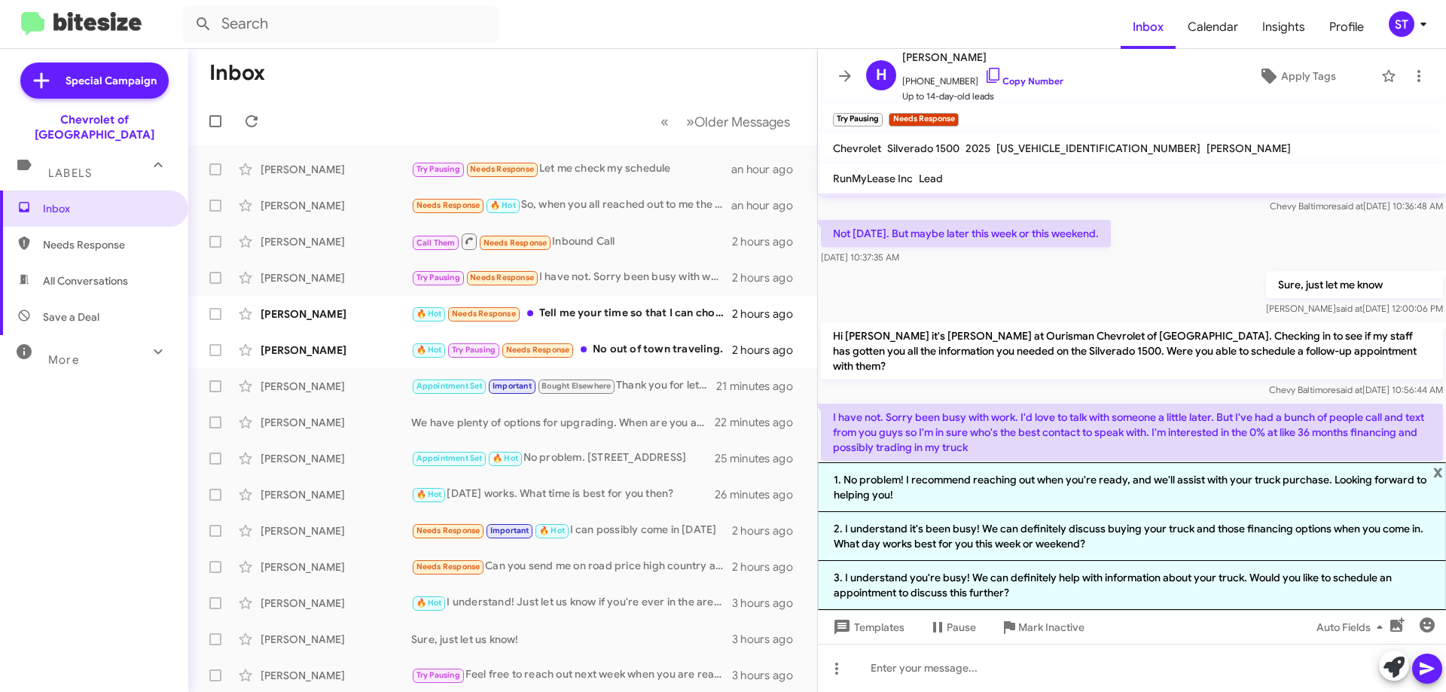
scroll to position [66, 0]
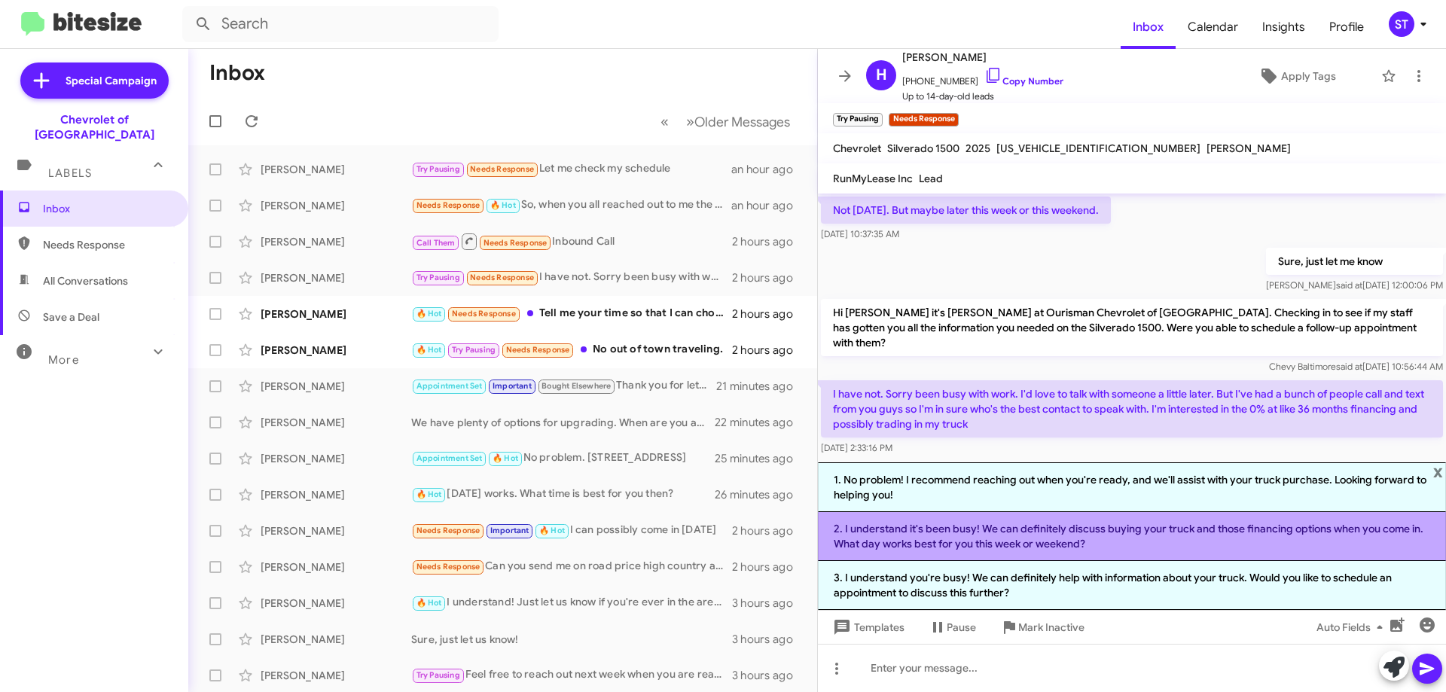
click at [920, 538] on li "2. I understand it's been busy! We can definitely discuss buying your truck and…" at bounding box center [1132, 536] width 628 height 49
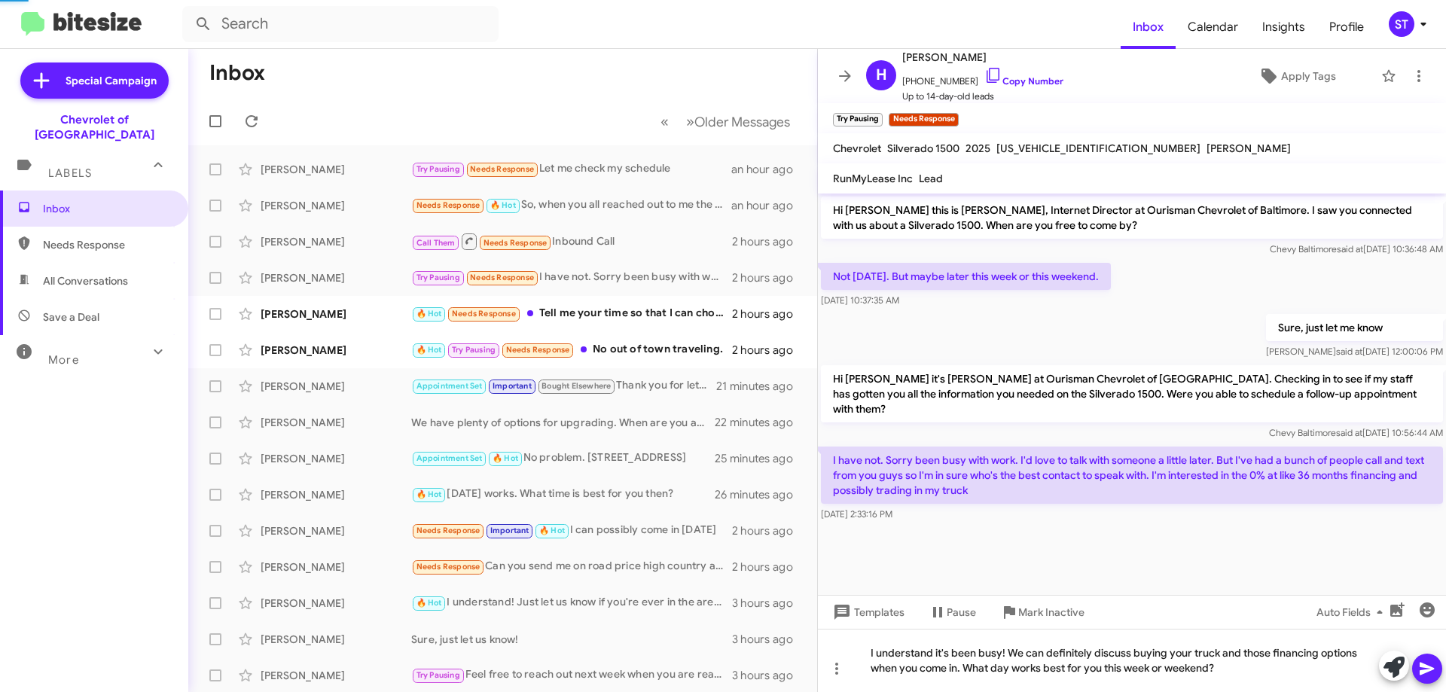
scroll to position [0, 0]
drag, startPoint x: 1111, startPoint y: 675, endPoint x: 757, endPoint y: 599, distance: 361.9
click at [765, 608] on div "Inbox « Previous » Next Older Messages Michael Cooper Try Pausing Needs Respons…" at bounding box center [816, 370] width 1257 height 643
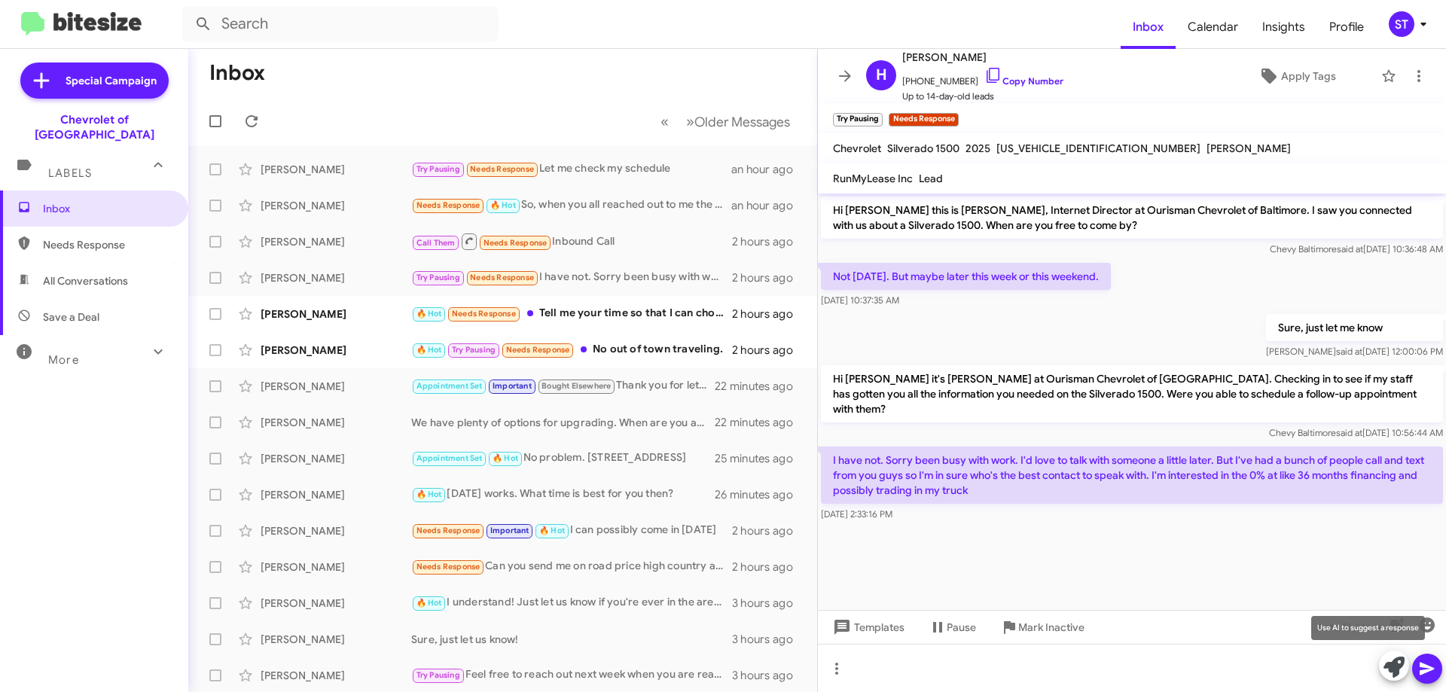
click at [1390, 680] on span at bounding box center [1393, 667] width 21 height 33
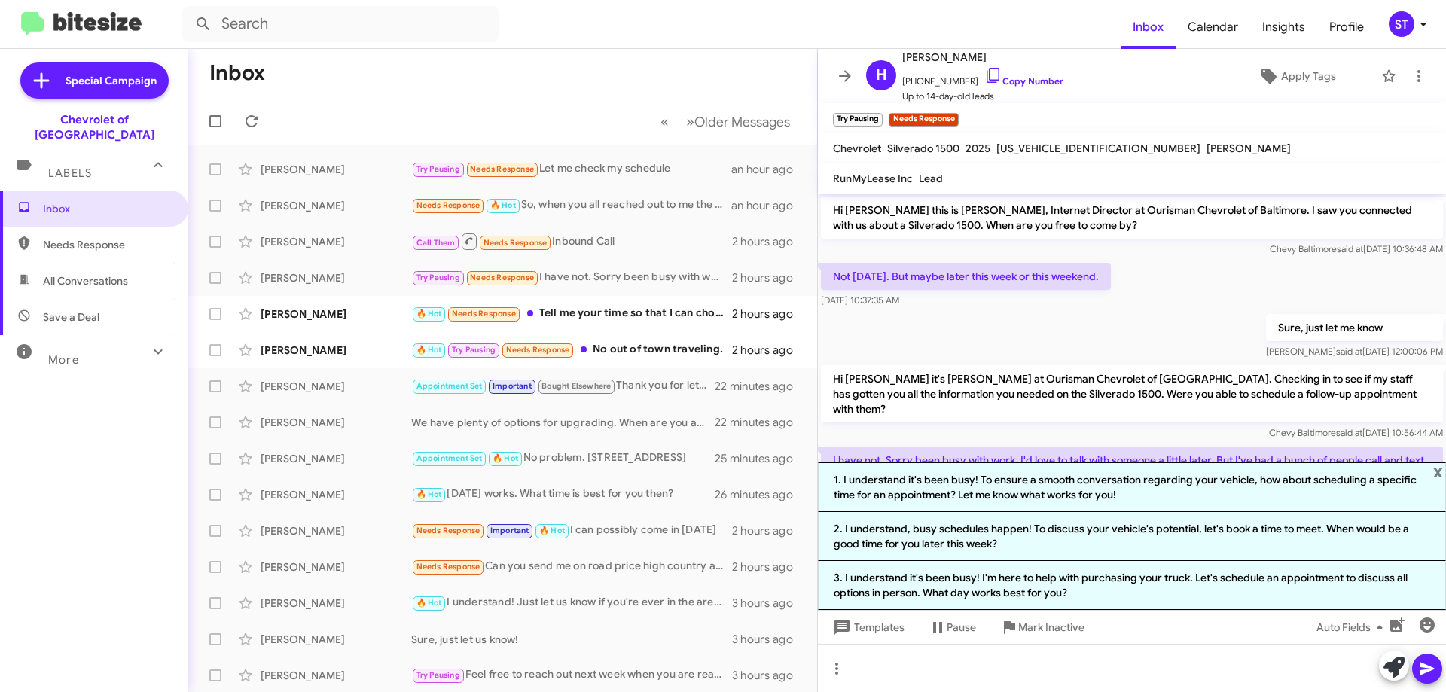
scroll to position [66, 0]
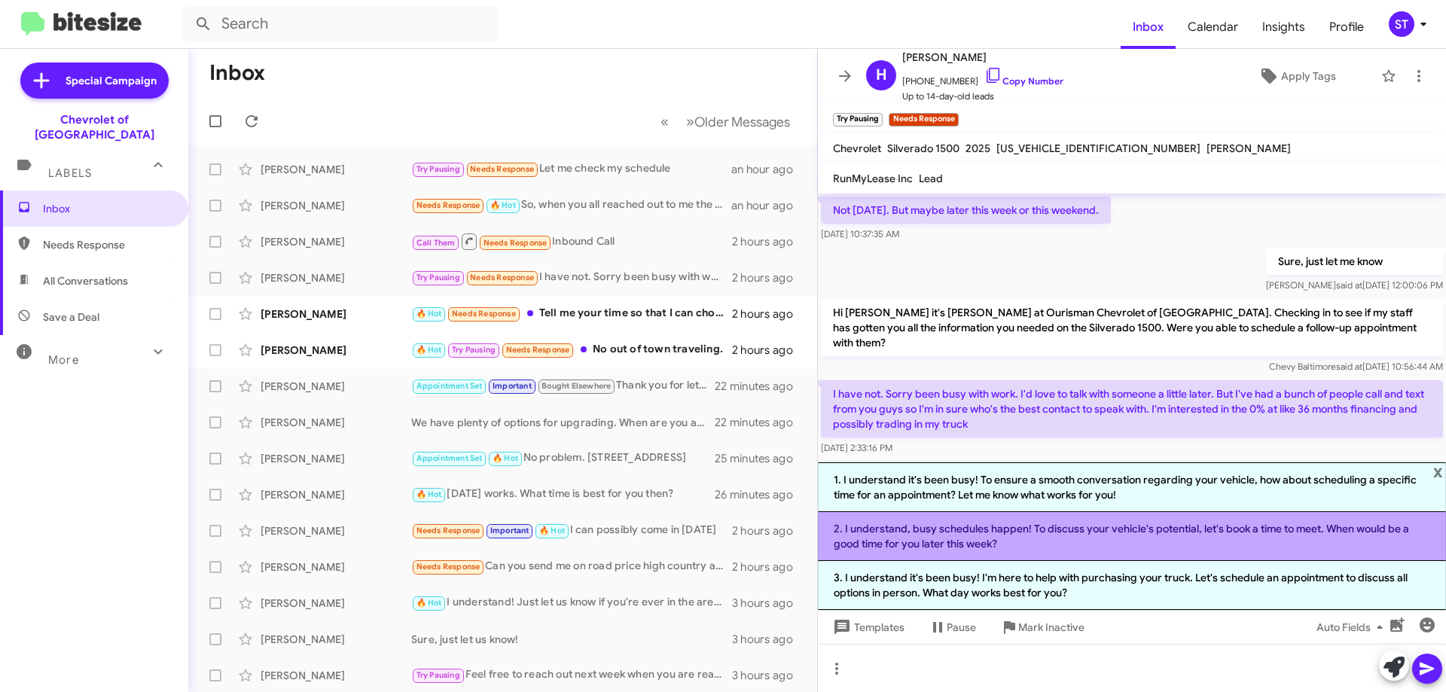
click at [939, 533] on li "2. I understand, busy schedules happen! To discuss your vehicle's potential, le…" at bounding box center [1132, 536] width 628 height 49
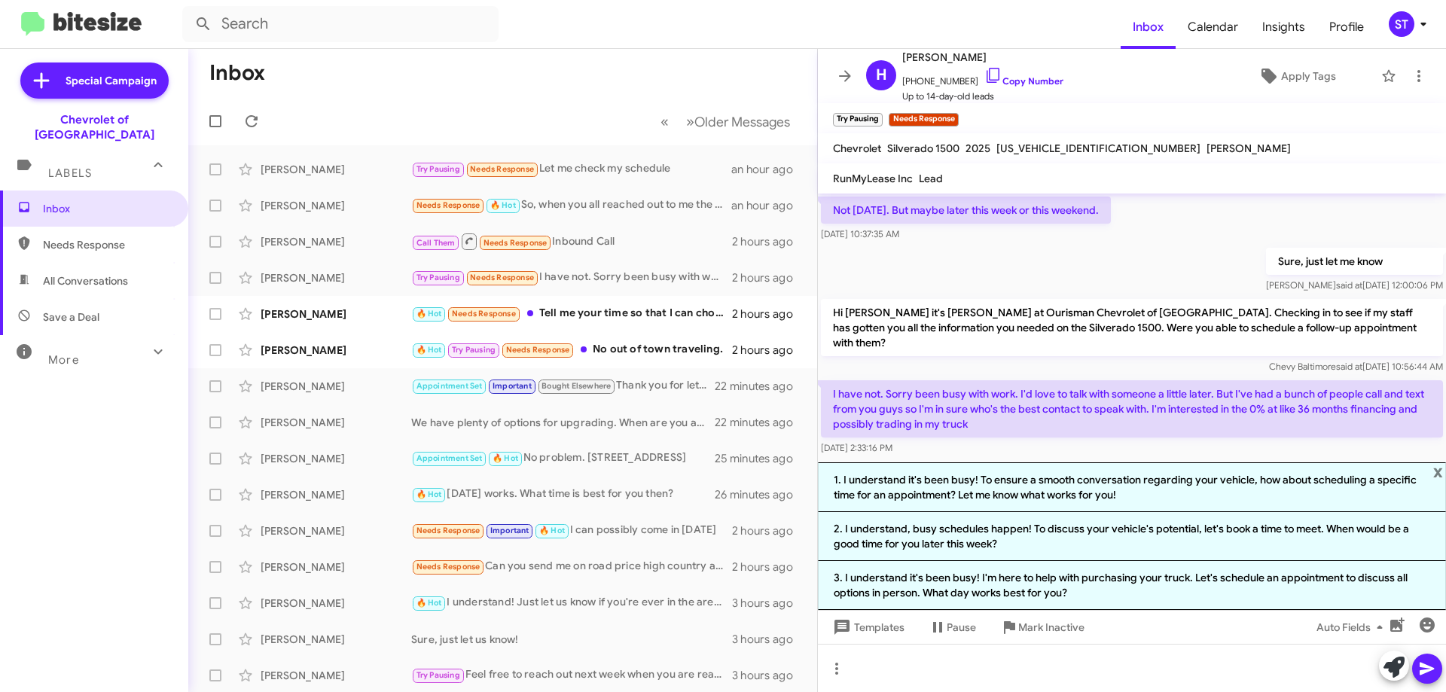
scroll to position [0, 0]
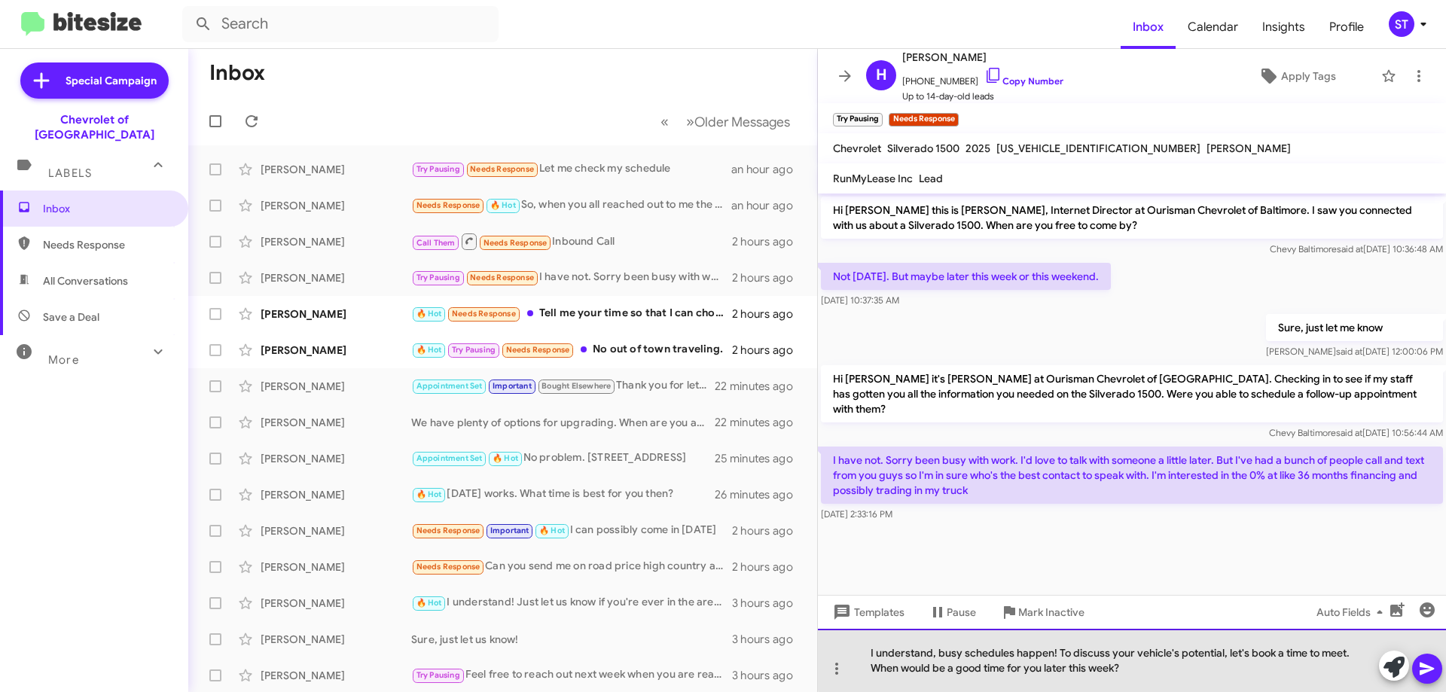
drag, startPoint x: 1135, startPoint y: 653, endPoint x: 1105, endPoint y: 645, distance: 31.0
click at [1105, 645] on div "I understand, busy schedules happen! To discuss your vehicle's potential, let's…" at bounding box center [1132, 660] width 628 height 63
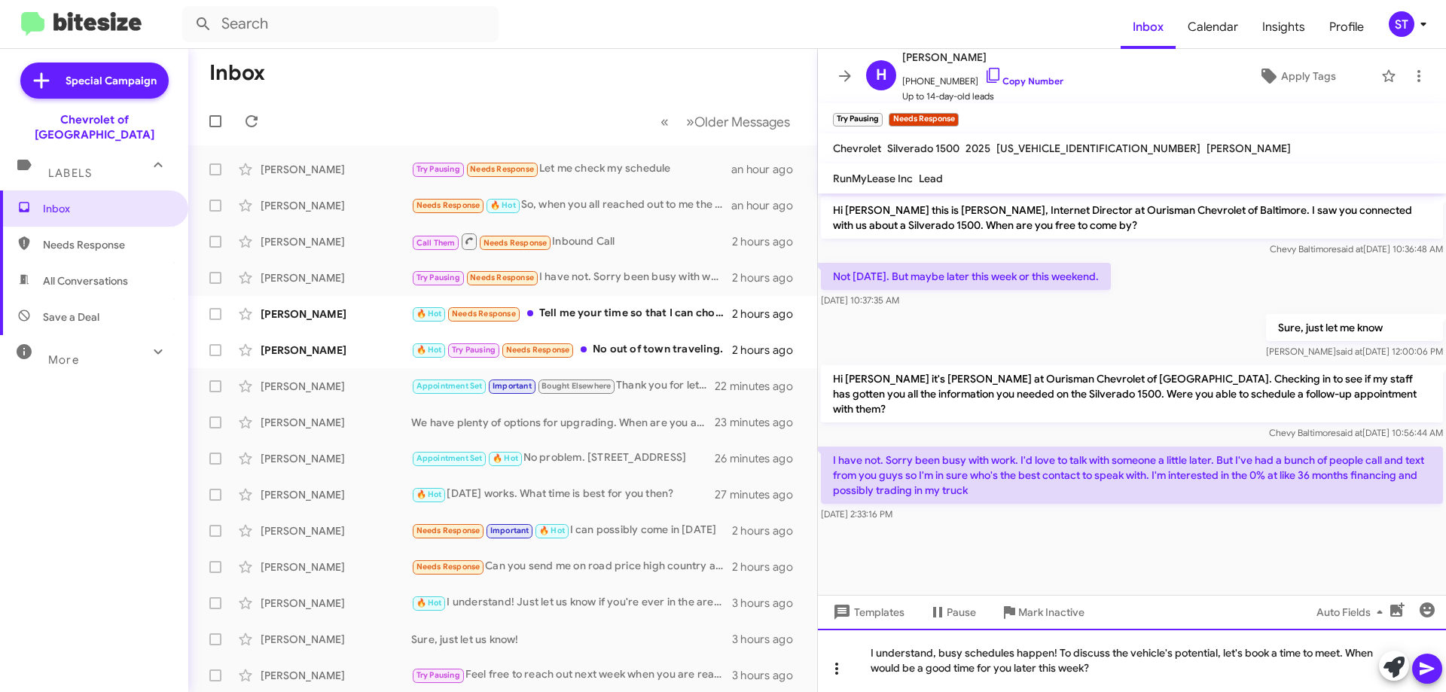
drag, startPoint x: 1156, startPoint y: 672, endPoint x: 839, endPoint y: 666, distance: 317.0
click at [839, 666] on div "I understand, busy schedules happen! To discuss the vehicle's potential, let's …" at bounding box center [1132, 660] width 628 height 63
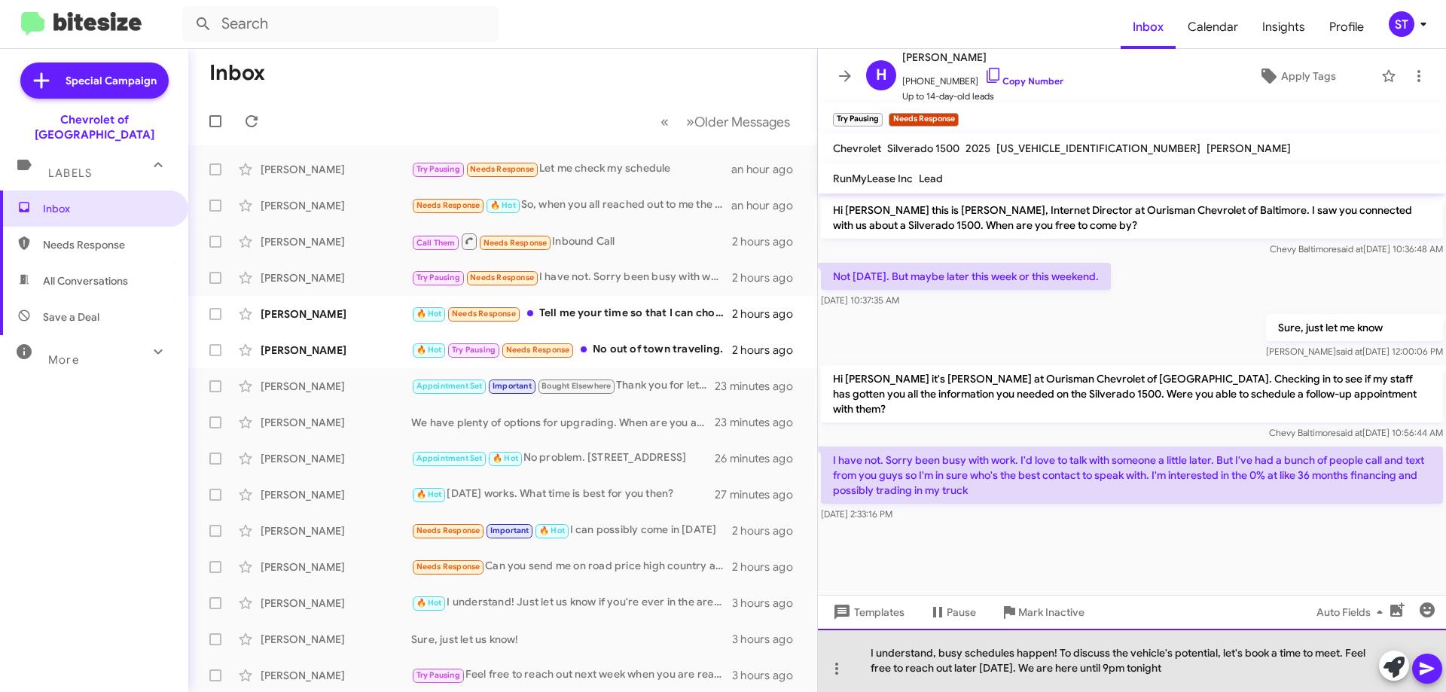
drag, startPoint x: 1345, startPoint y: 654, endPoint x: 1215, endPoint y: 651, distance: 129.5
click at [1215, 651] on div "I understand, busy schedules happen! To discuss the vehicle's potential, let's …" at bounding box center [1132, 660] width 628 height 63
click at [1077, 677] on div "I understand, busy schedules happen! To discuss the vehicle's potential, feel f…" at bounding box center [1132, 660] width 628 height 63
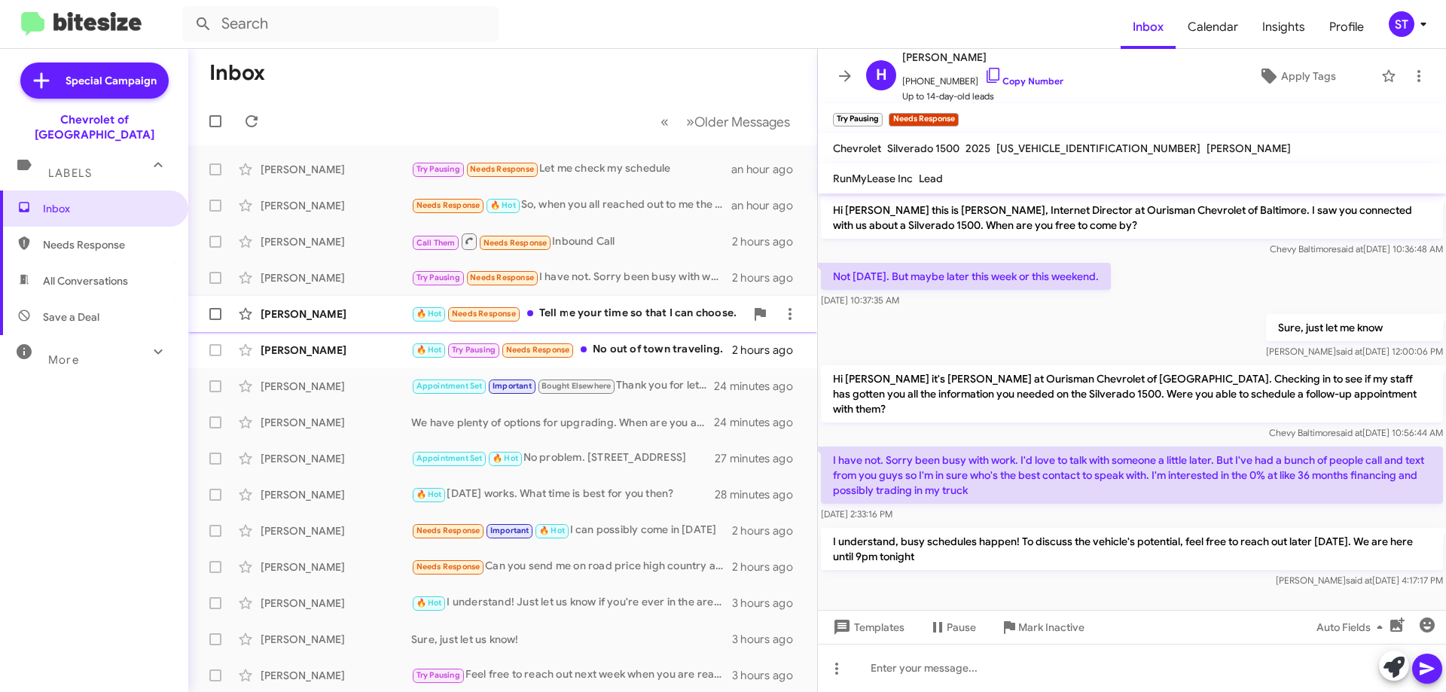
click at [627, 306] on div "🔥 Hot Needs Response Tell me your time so that I can choose." at bounding box center [578, 313] width 334 height 17
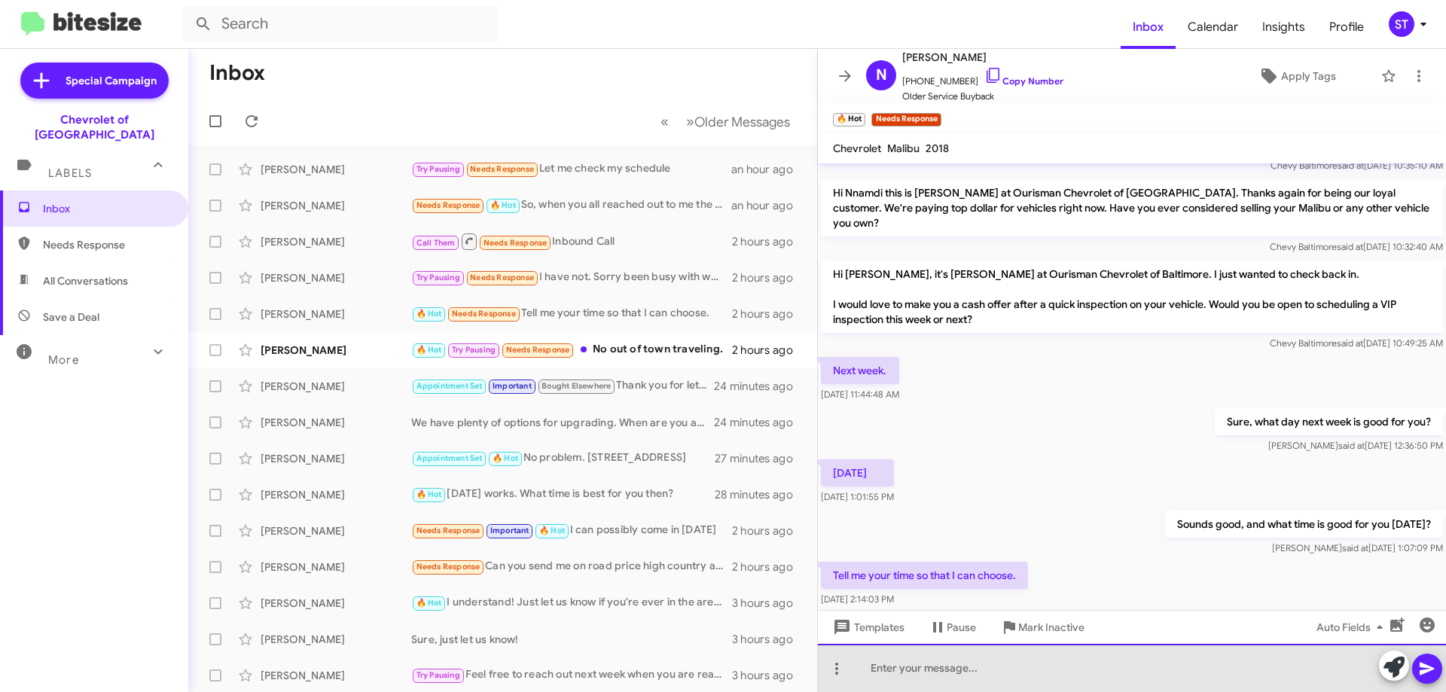
click at [942, 673] on div at bounding box center [1132, 668] width 628 height 48
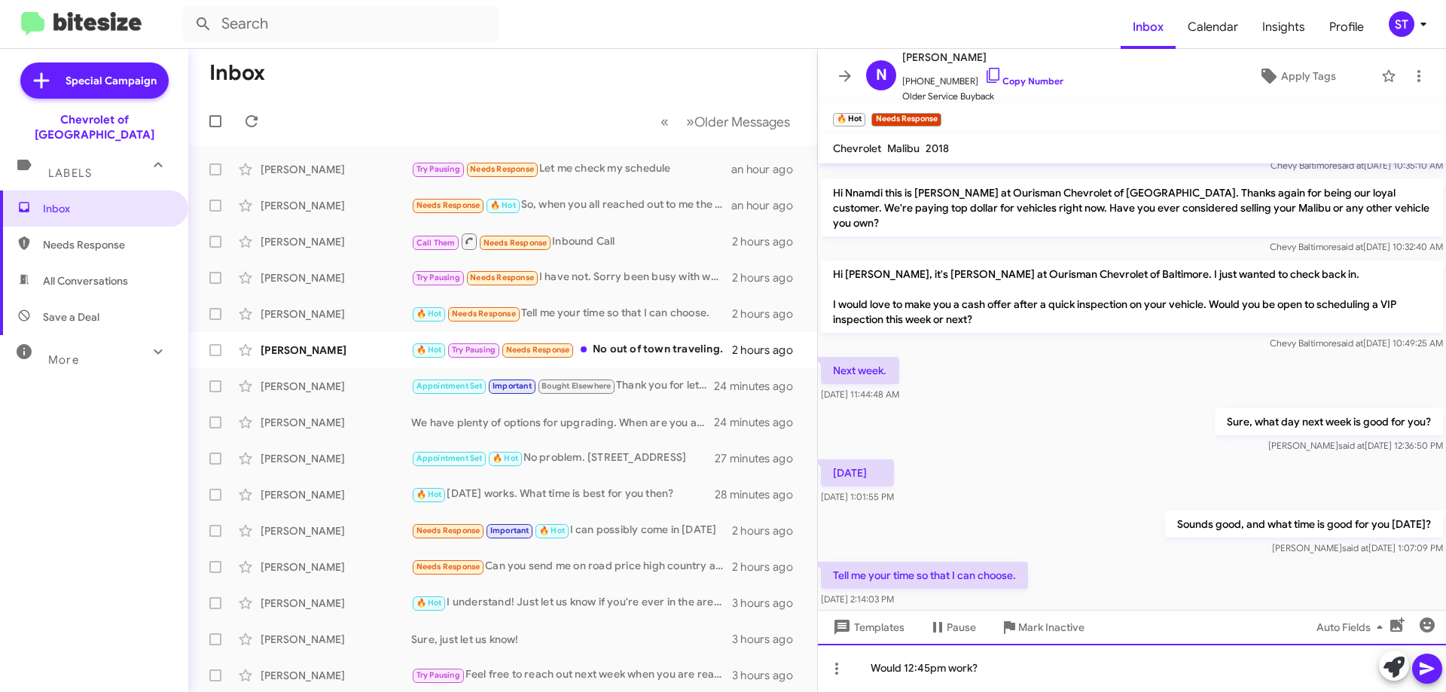
click at [1046, 681] on div "Would 12:45pm work?" at bounding box center [1132, 668] width 628 height 48
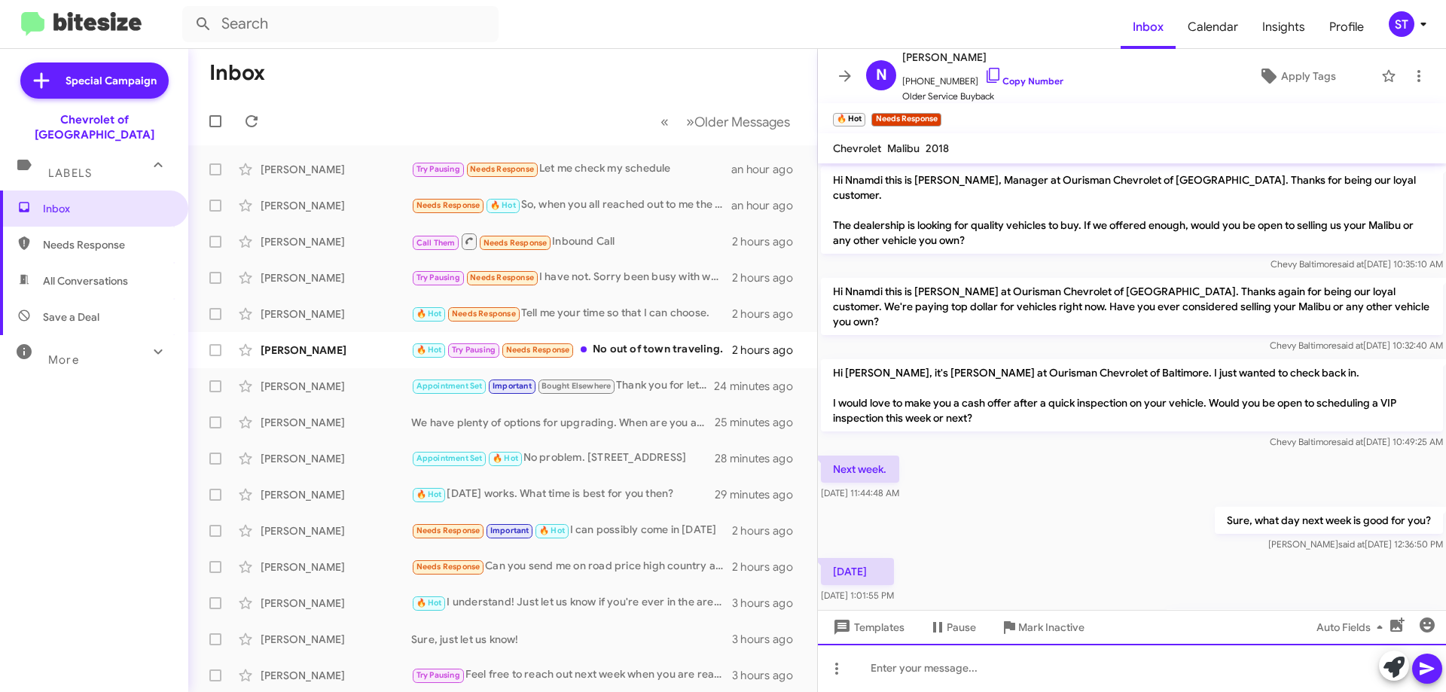
scroll to position [154, 0]
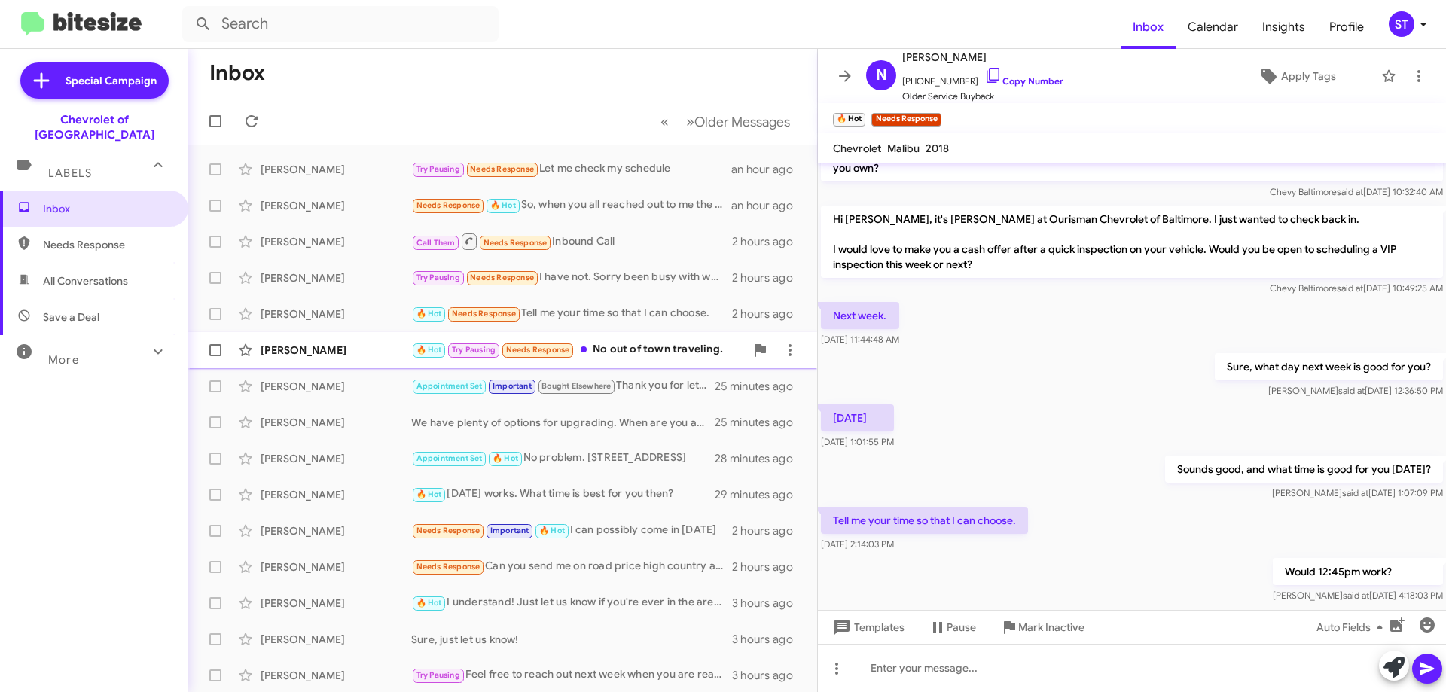
click at [622, 347] on div "🔥 Hot Try Pausing Needs Response No out of town traveling." at bounding box center [578, 349] width 334 height 17
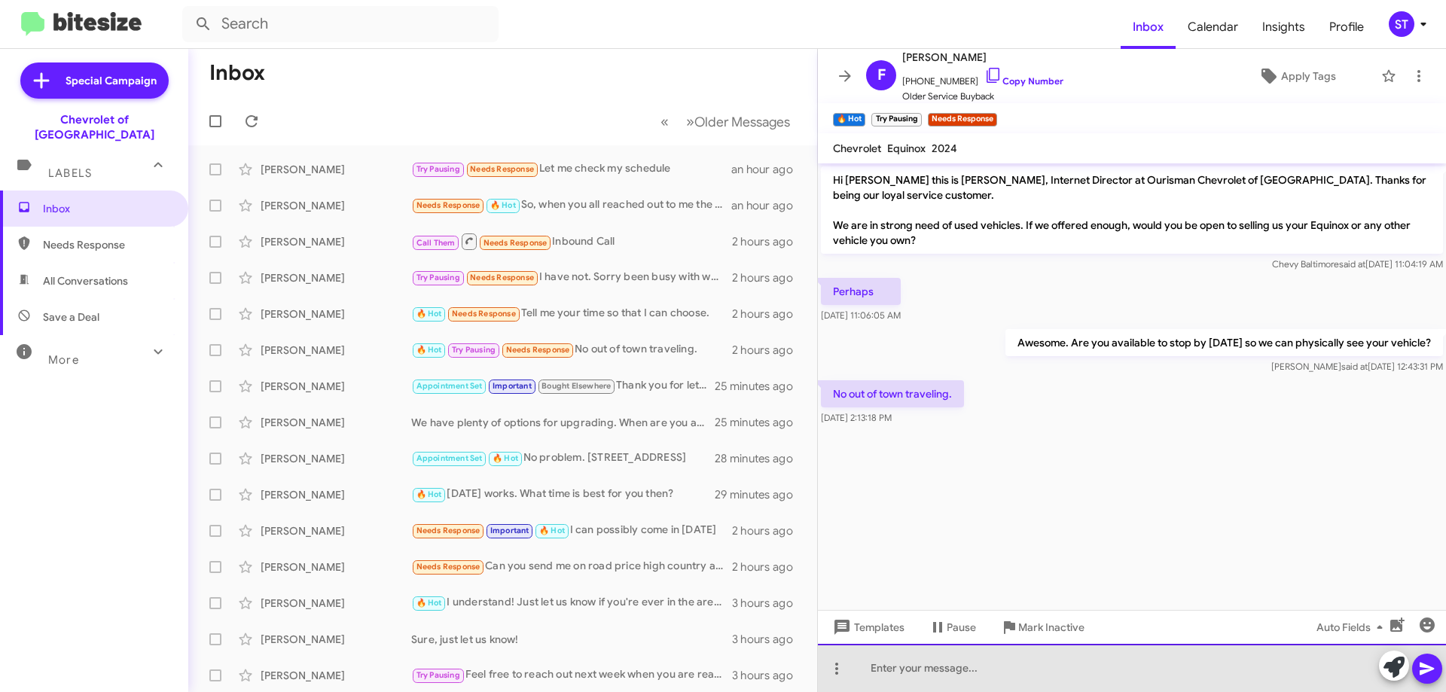
click at [920, 675] on div at bounding box center [1132, 668] width 628 height 48
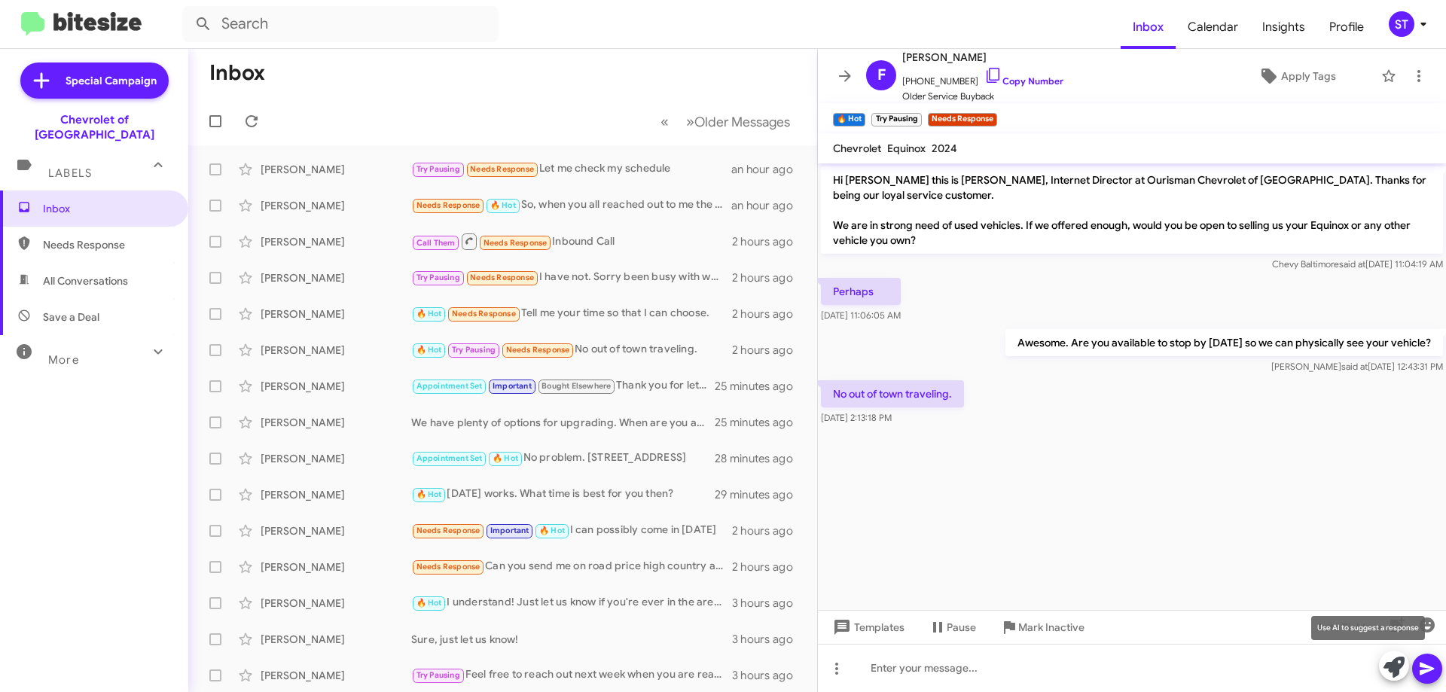
click at [1389, 669] on icon at bounding box center [1393, 667] width 21 height 21
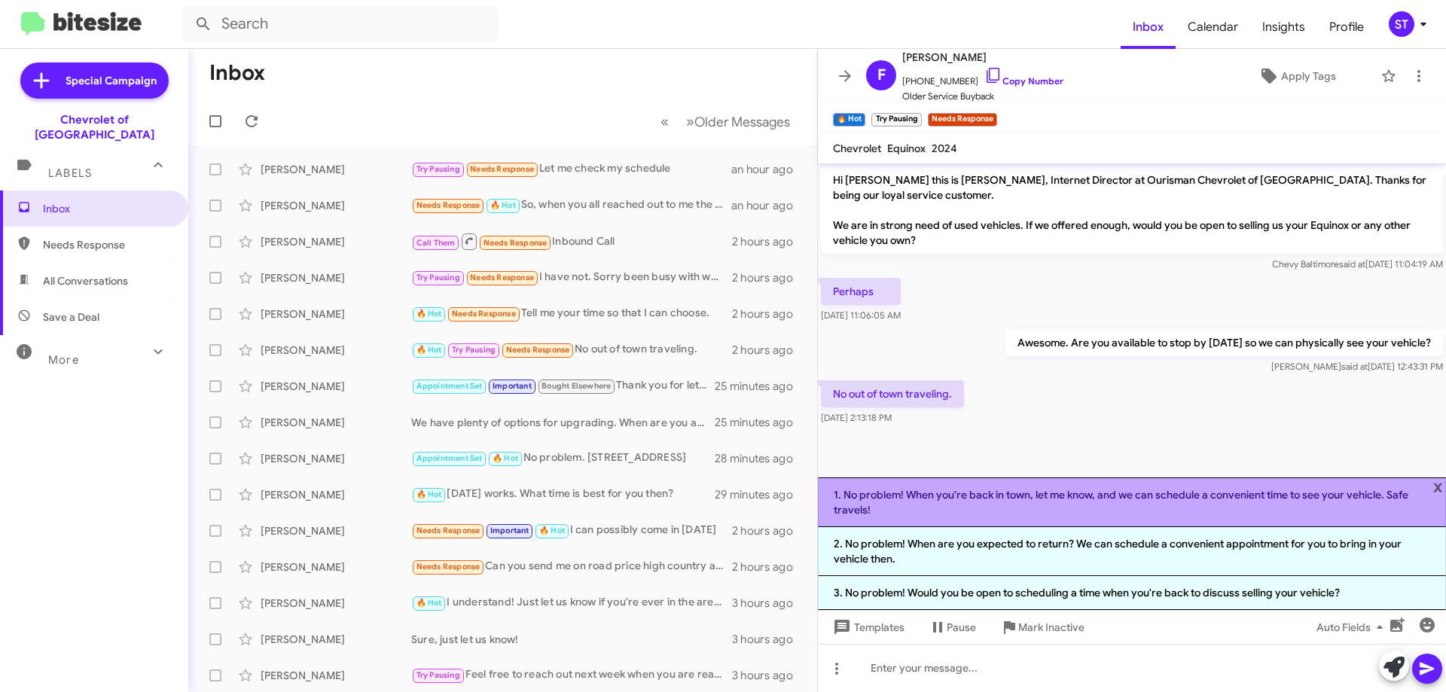
click at [947, 499] on li "1. No problem! When you're back in town, let me know, and we can schedule a con…" at bounding box center [1132, 502] width 628 height 50
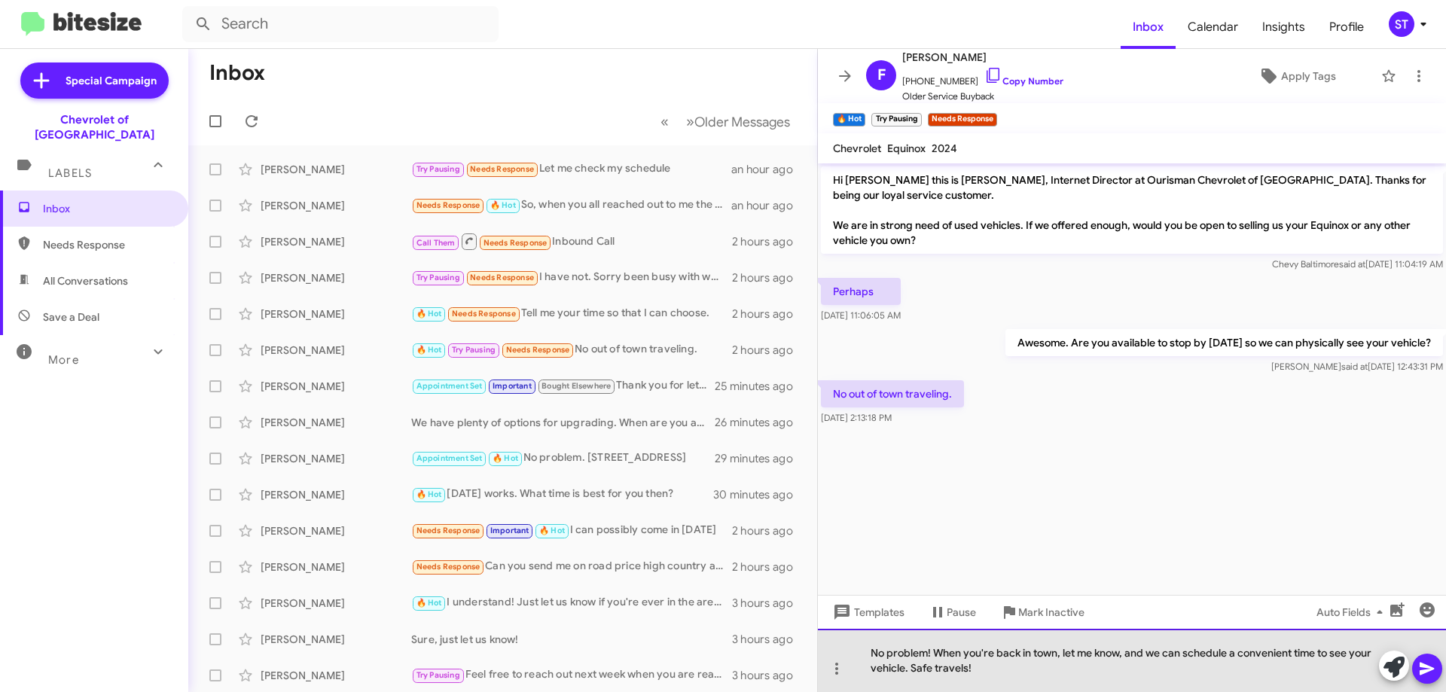
click at [1078, 682] on div "No problem! When you're back in town, let me know, and we can schedule a conven…" at bounding box center [1132, 660] width 628 height 63
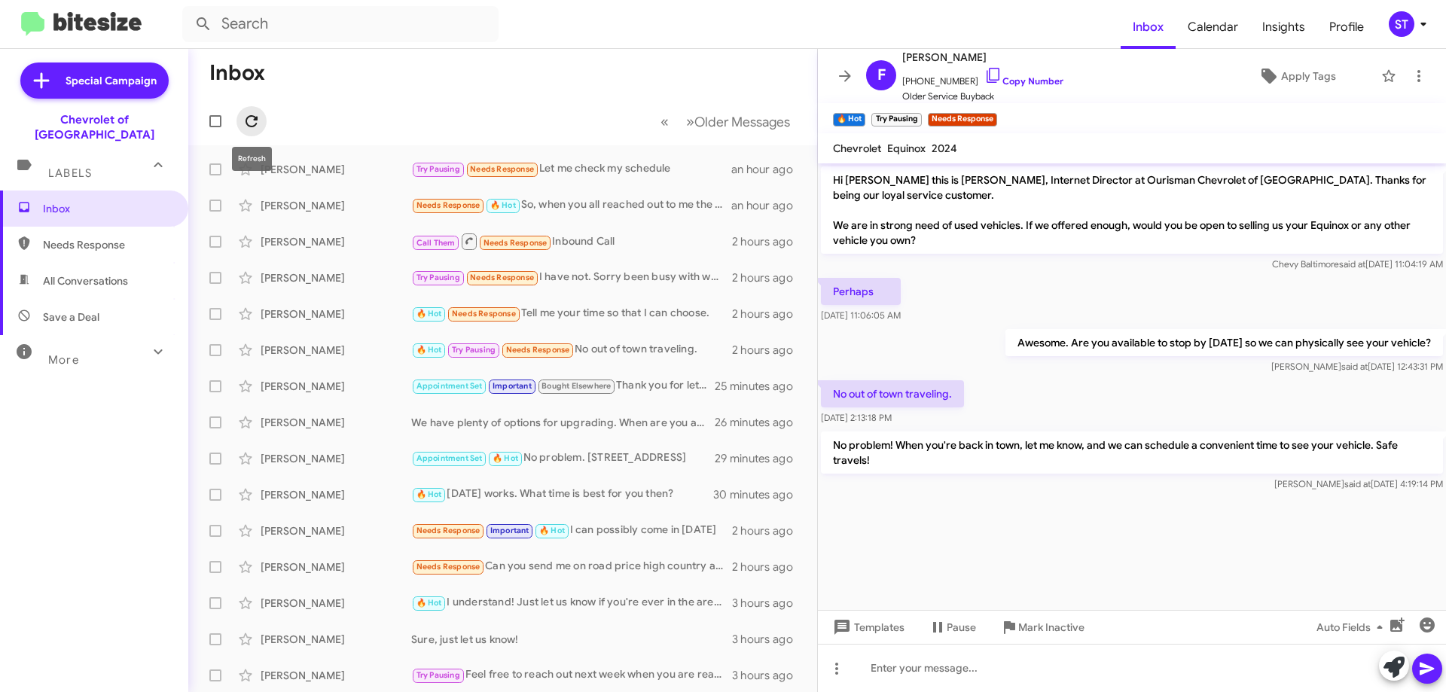
click at [255, 118] on icon at bounding box center [251, 121] width 12 height 12
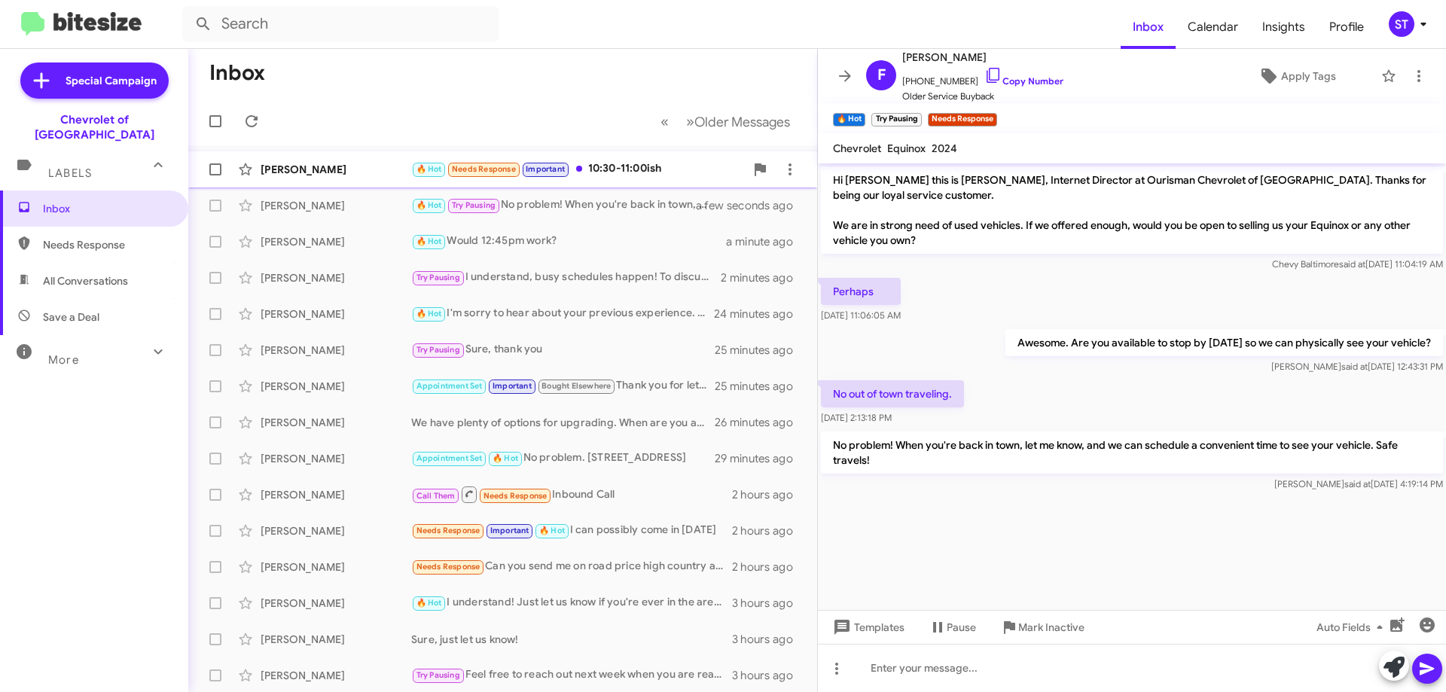
click at [630, 172] on div "🔥 Hot Needs Response Important 10:30-11:00ish" at bounding box center [578, 168] width 334 height 17
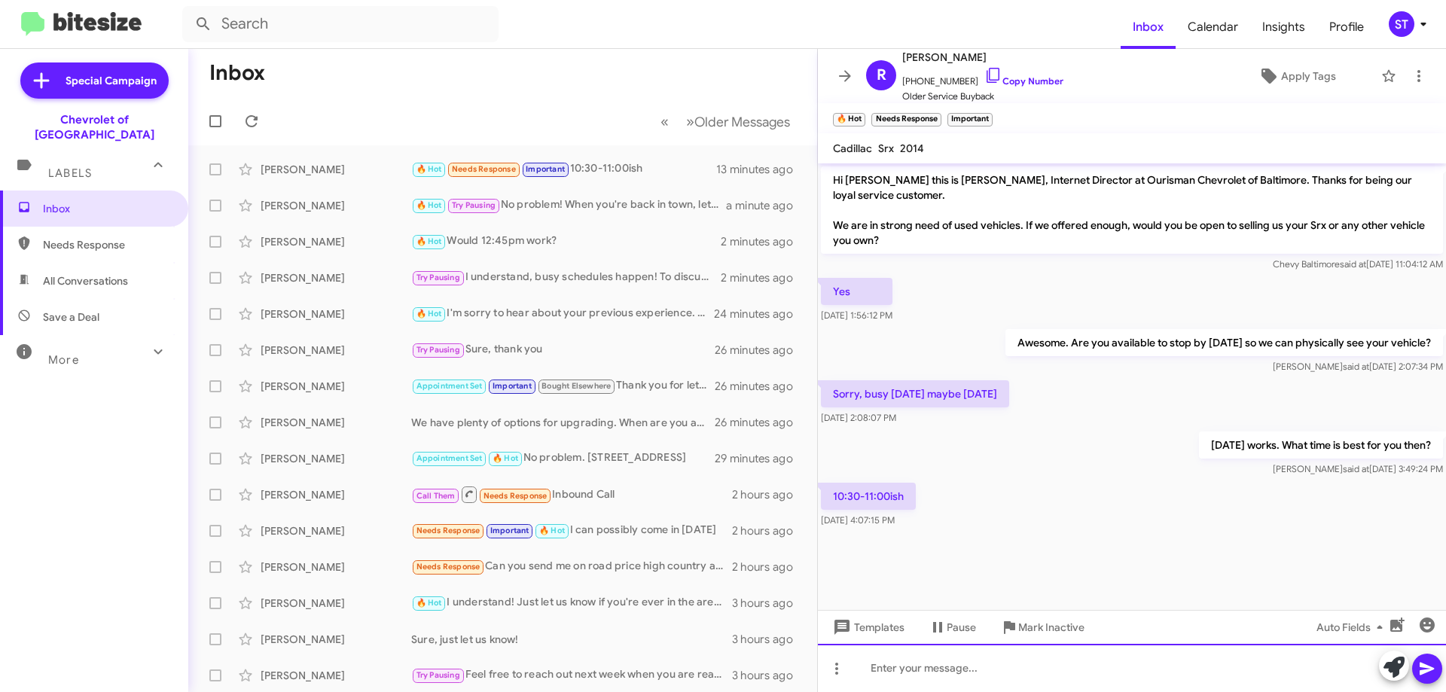
click at [1019, 672] on div at bounding box center [1132, 668] width 628 height 48
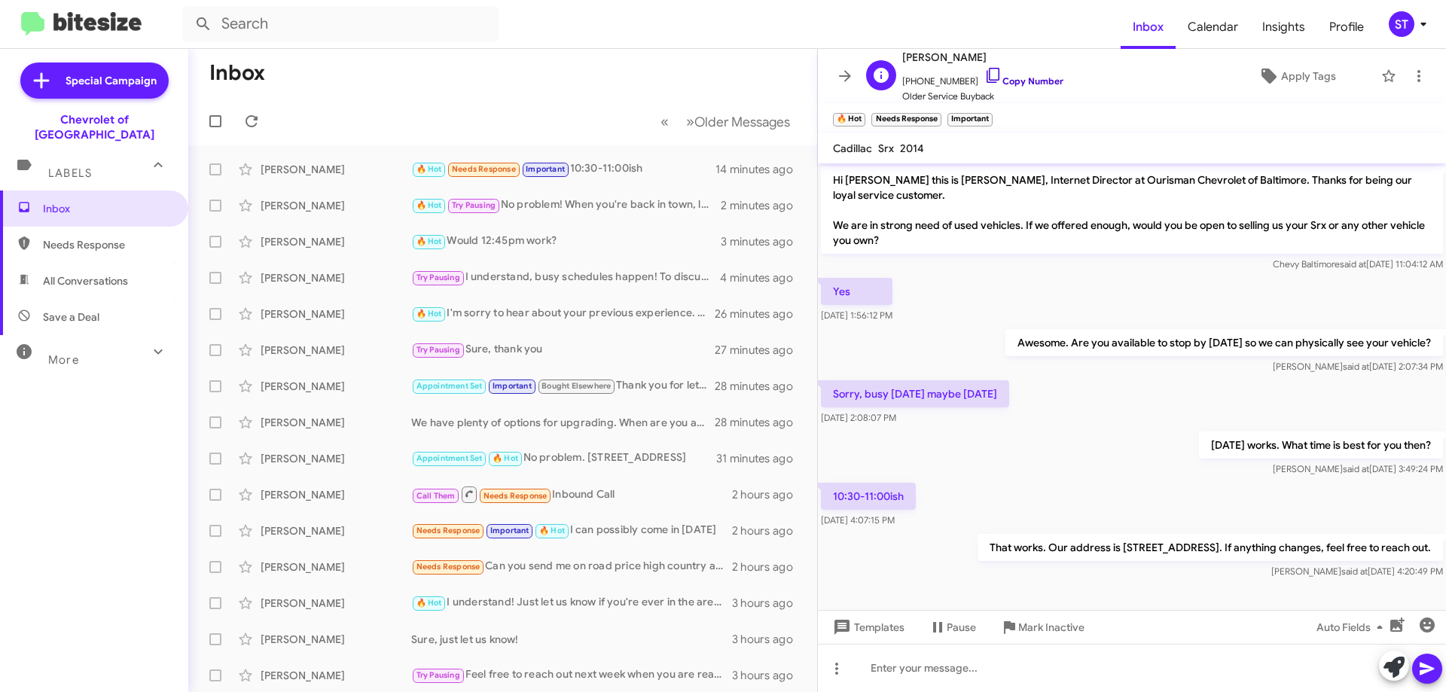
click at [984, 72] on icon at bounding box center [993, 75] width 18 height 18
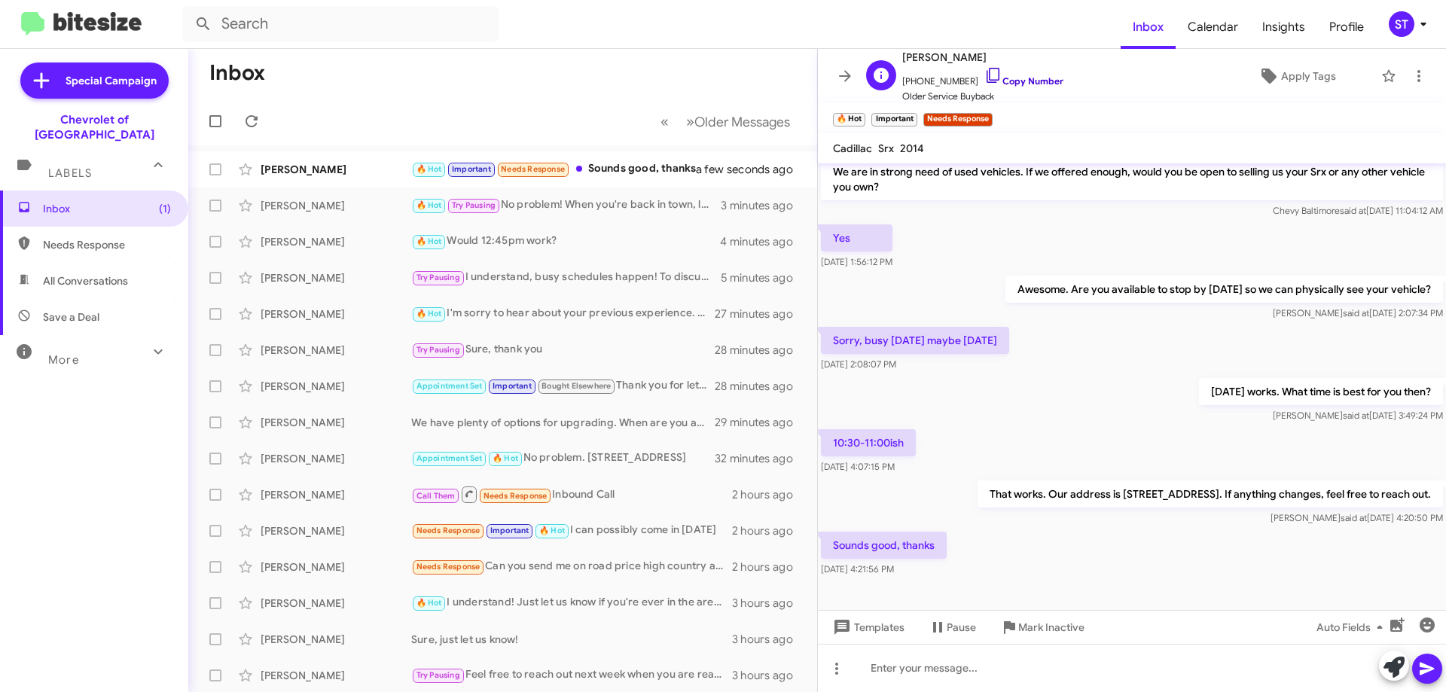
click at [984, 75] on icon at bounding box center [993, 75] width 18 height 18
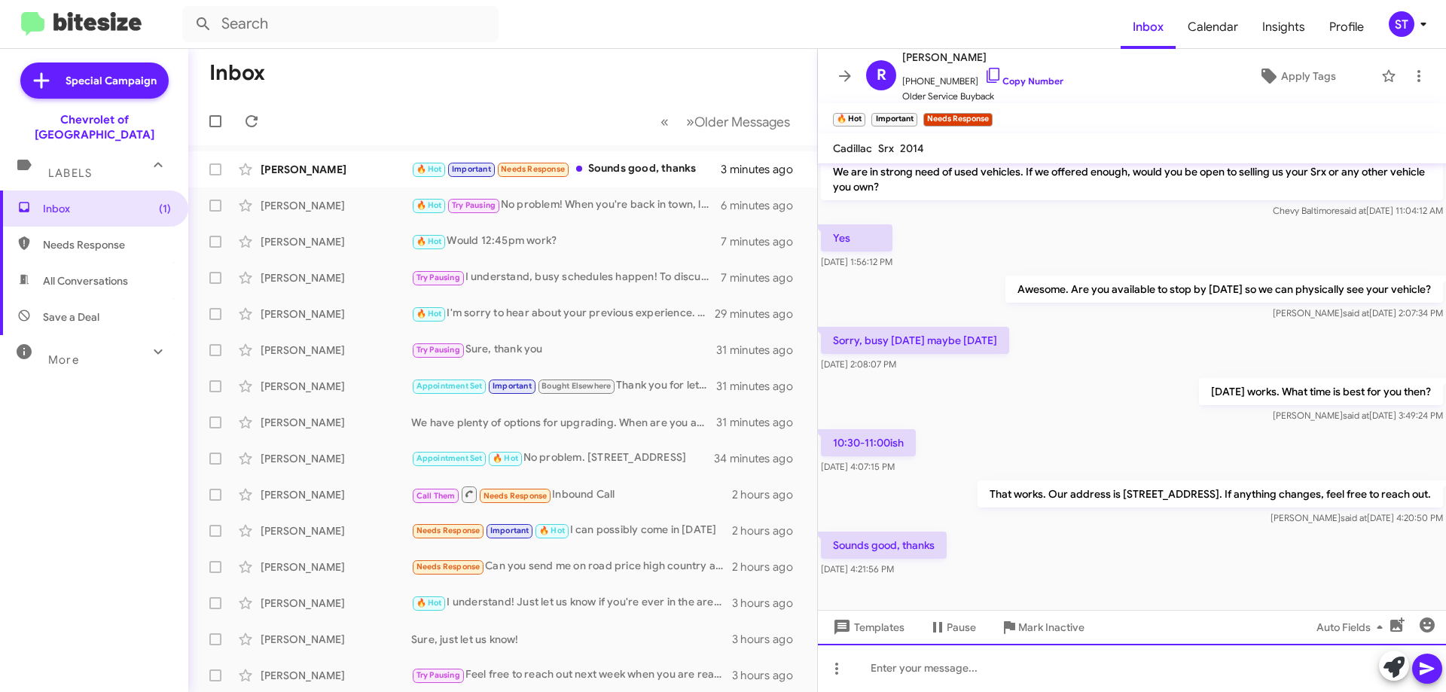
click at [897, 672] on div at bounding box center [1132, 668] width 628 height 48
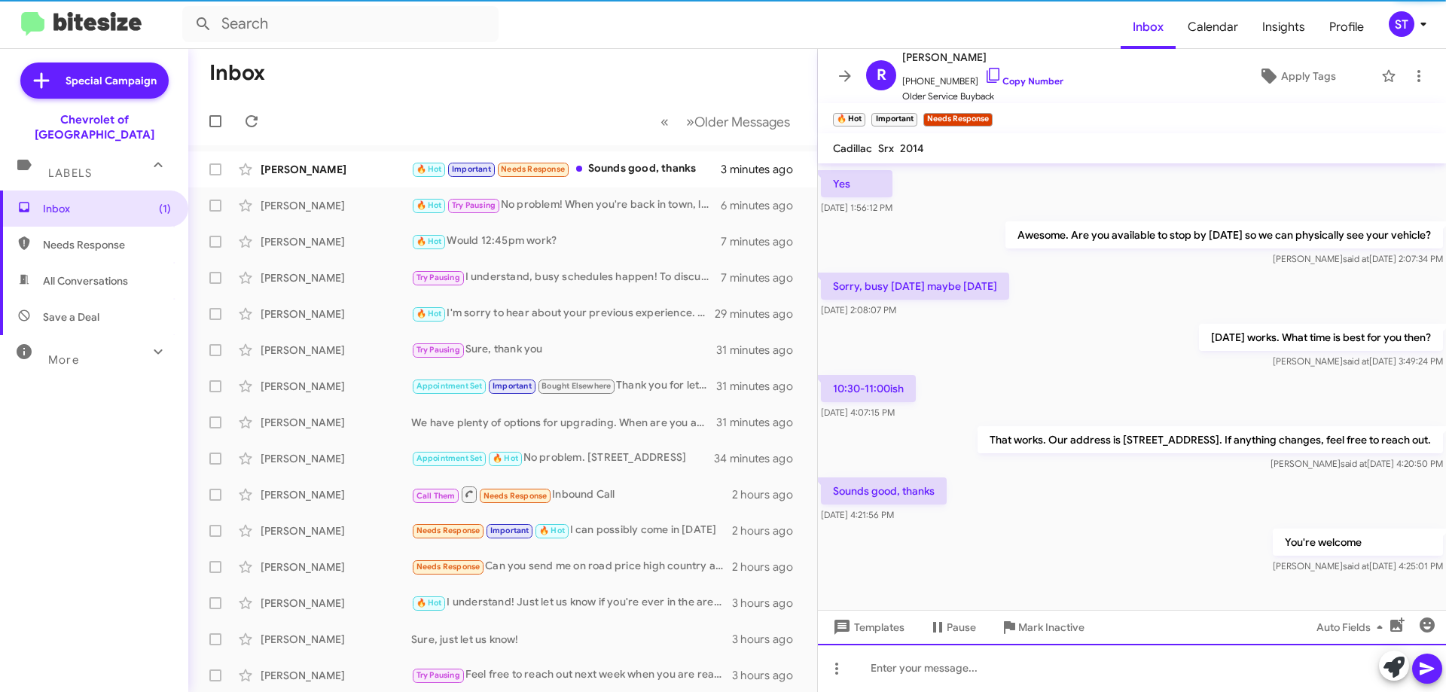
scroll to position [108, 0]
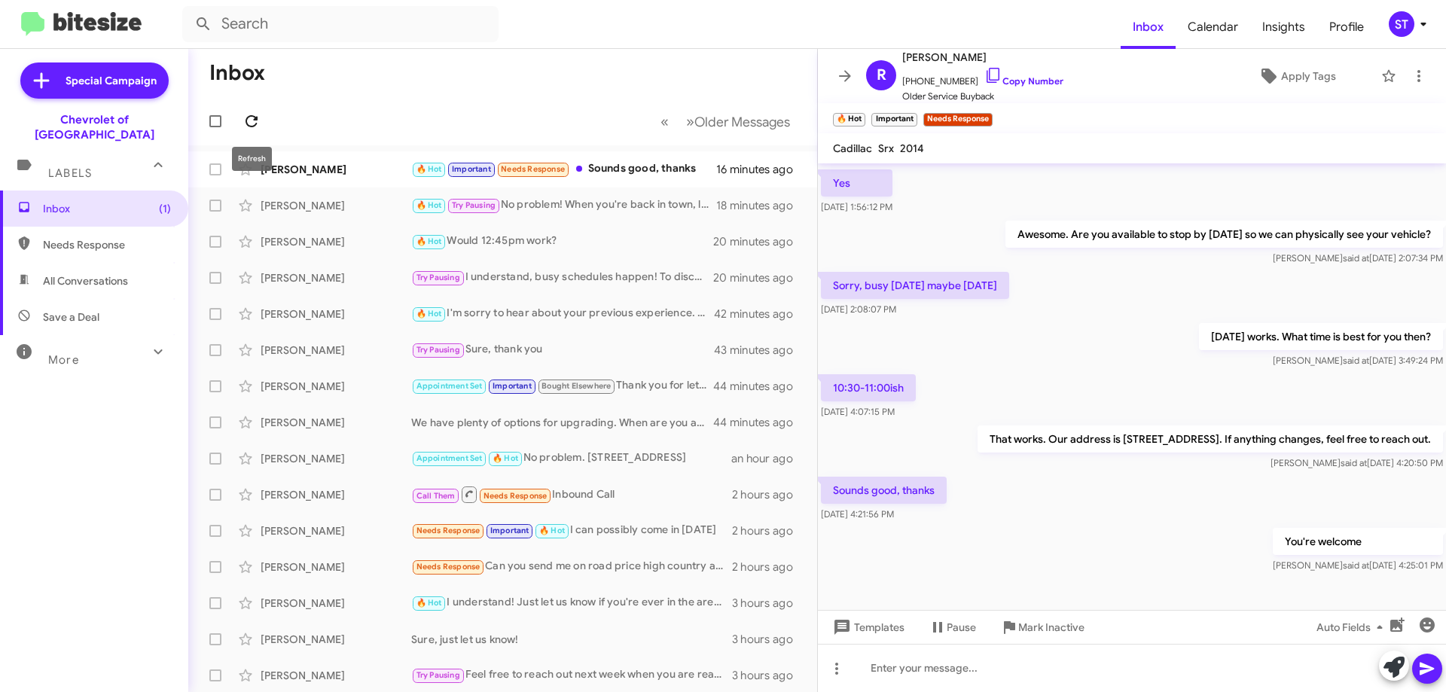
click at [243, 123] on icon at bounding box center [251, 121] width 18 height 18
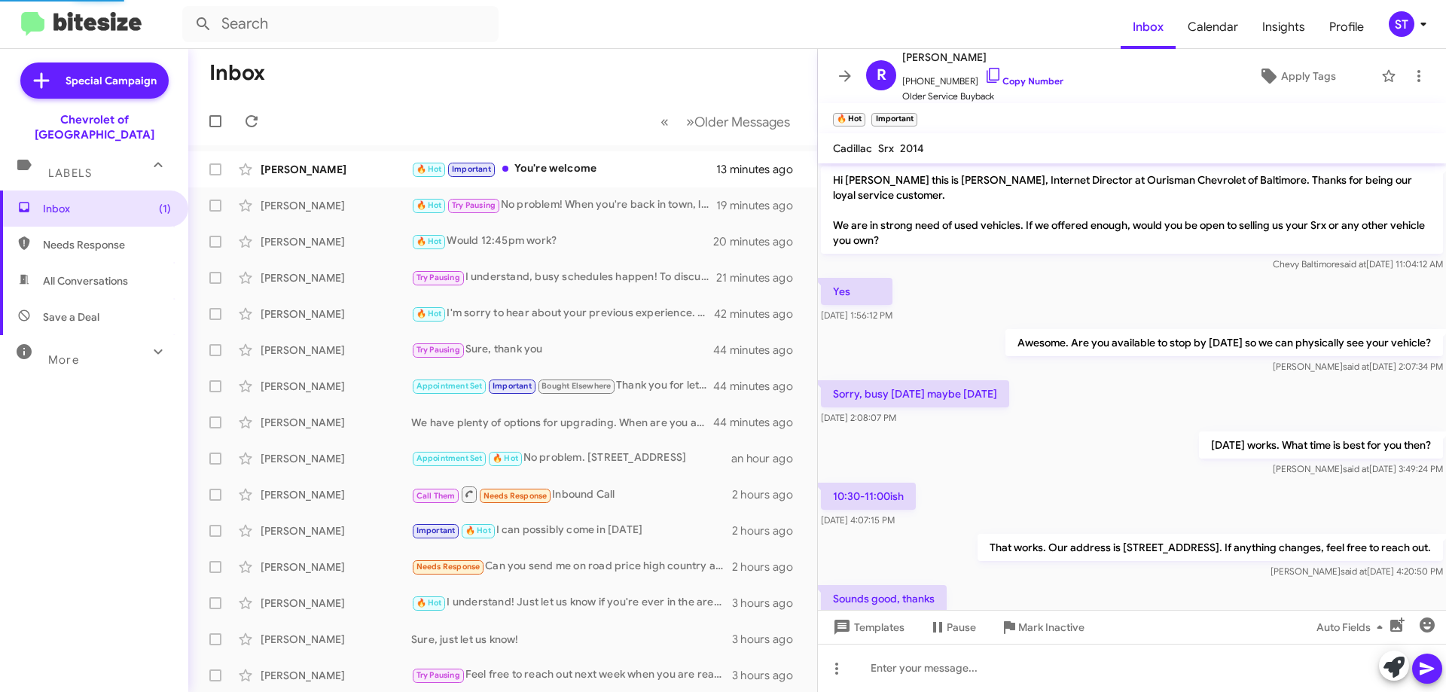
scroll to position [78, 0]
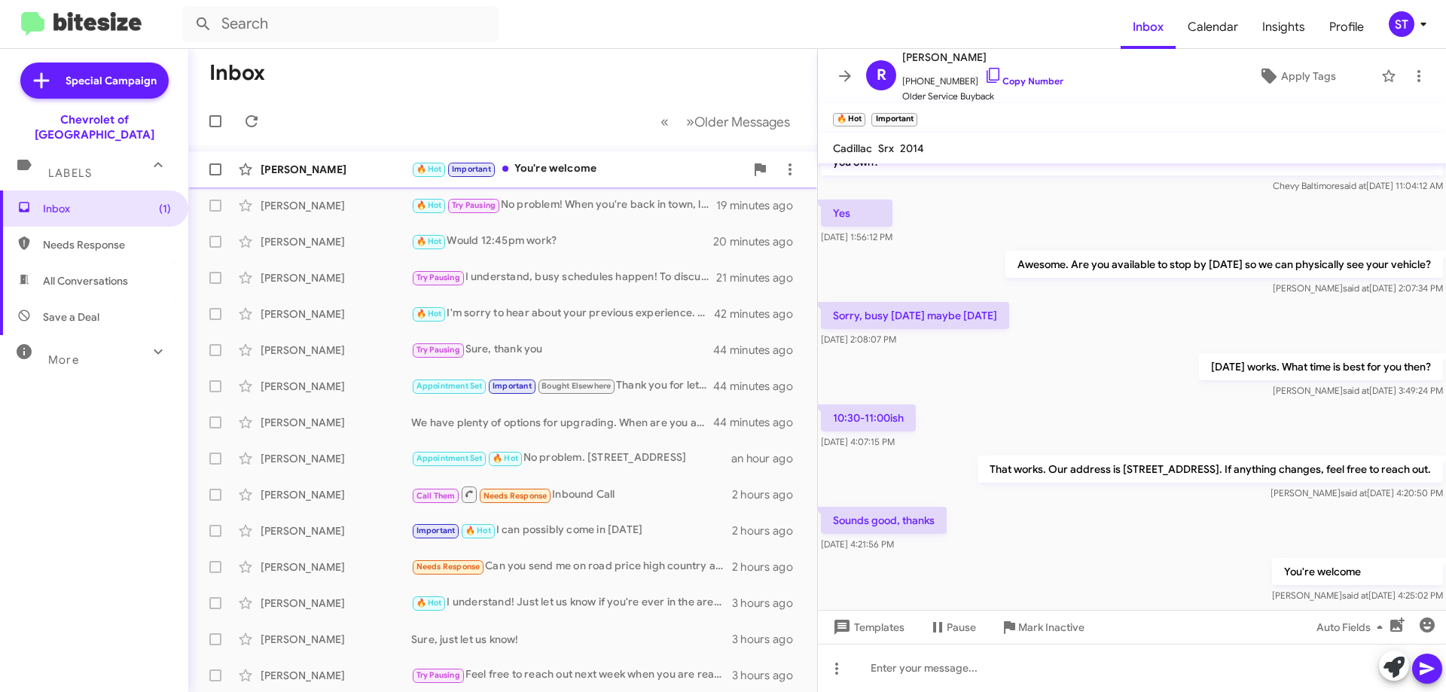
click at [623, 172] on div "🔥 Hot Important You're welcome" at bounding box center [578, 168] width 334 height 17
click at [1301, 74] on span "Apply Tags" at bounding box center [1308, 75] width 55 height 27
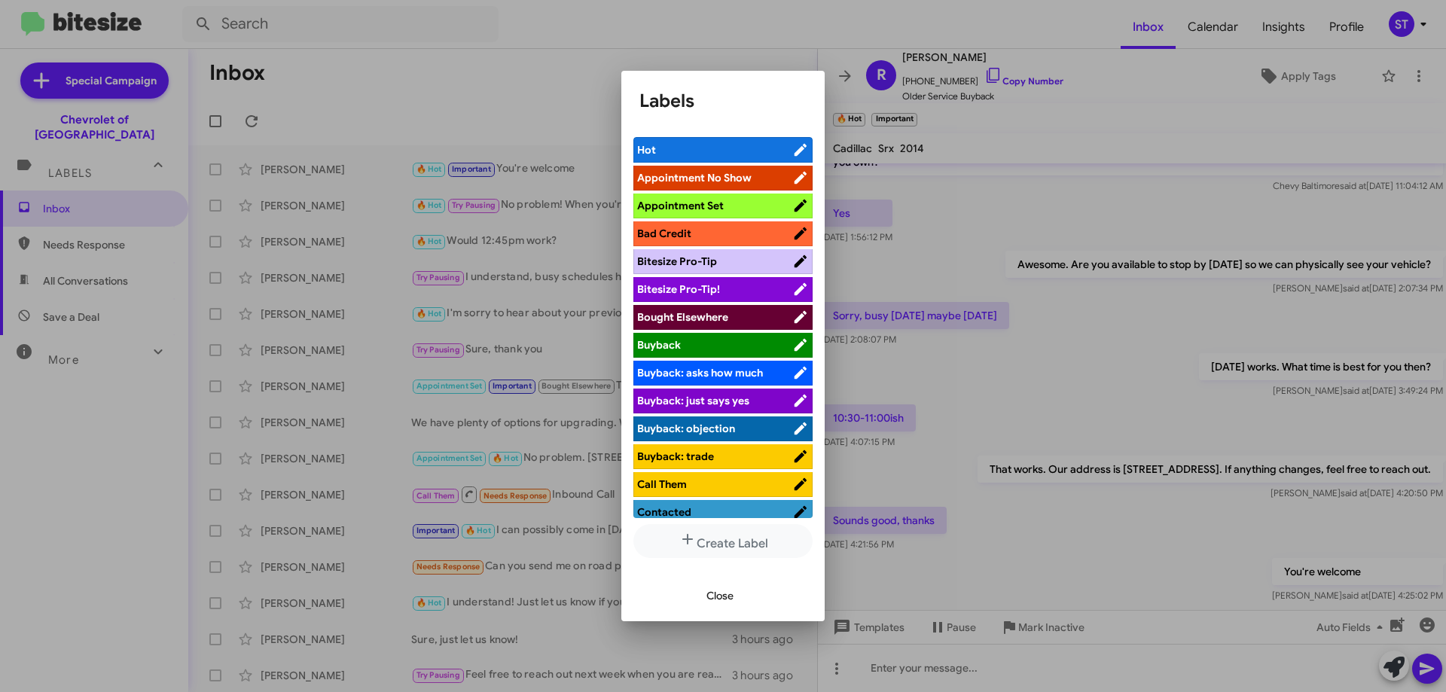
click at [725, 206] on span "Appointment Set" at bounding box center [714, 205] width 155 height 15
click at [739, 597] on button "Close" at bounding box center [719, 595] width 51 height 27
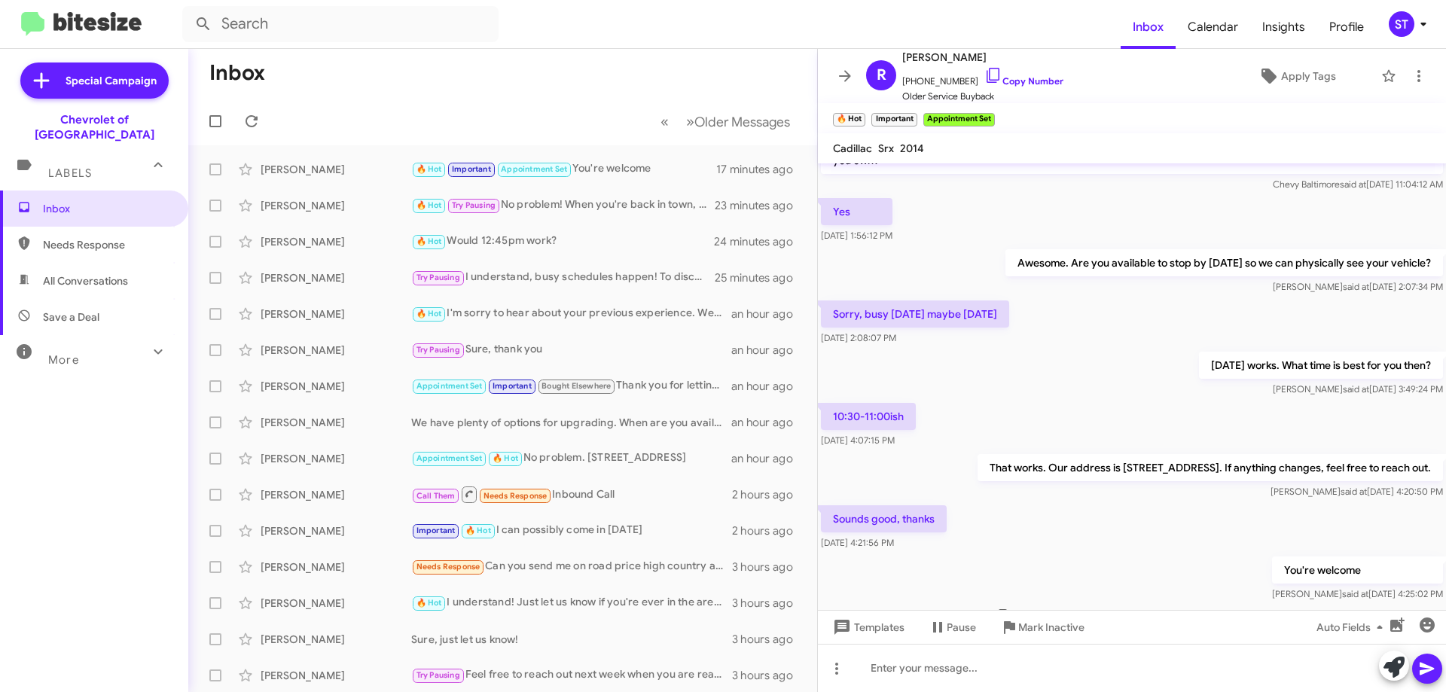
scroll to position [140, 0]
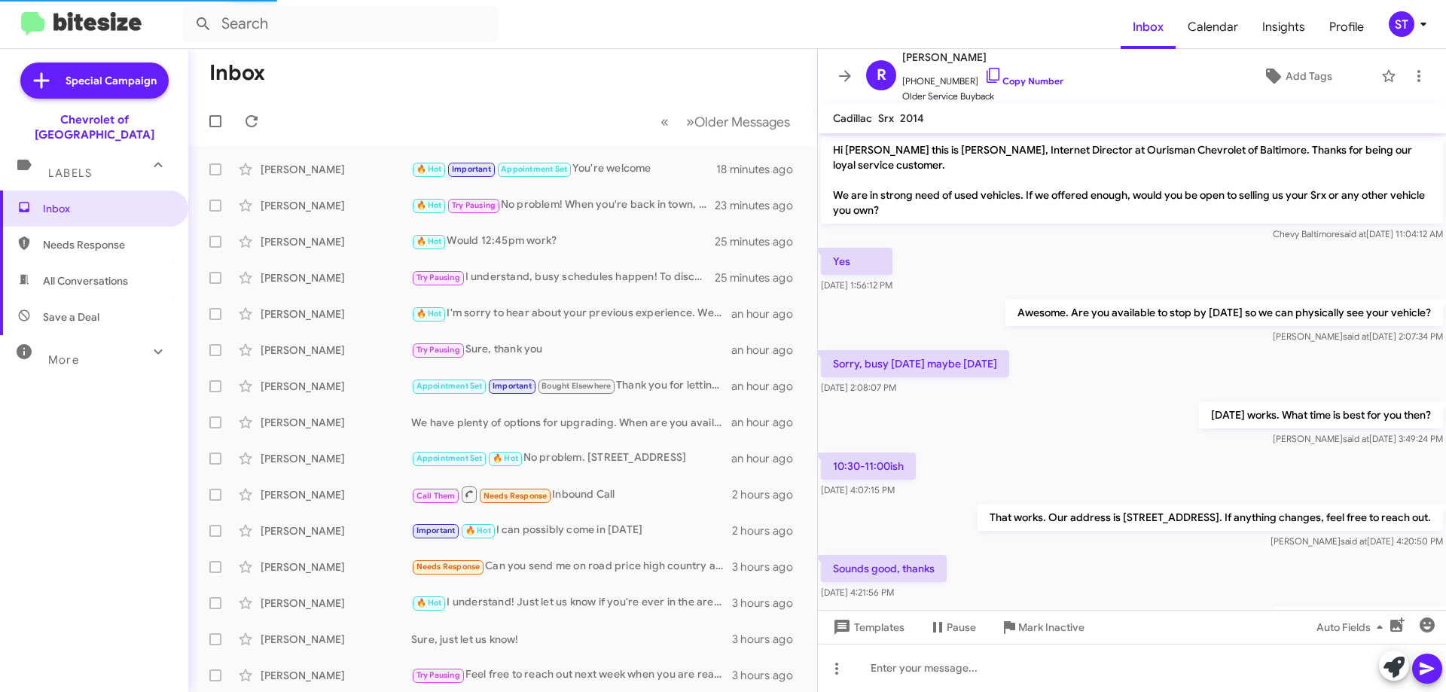
scroll to position [110, 0]
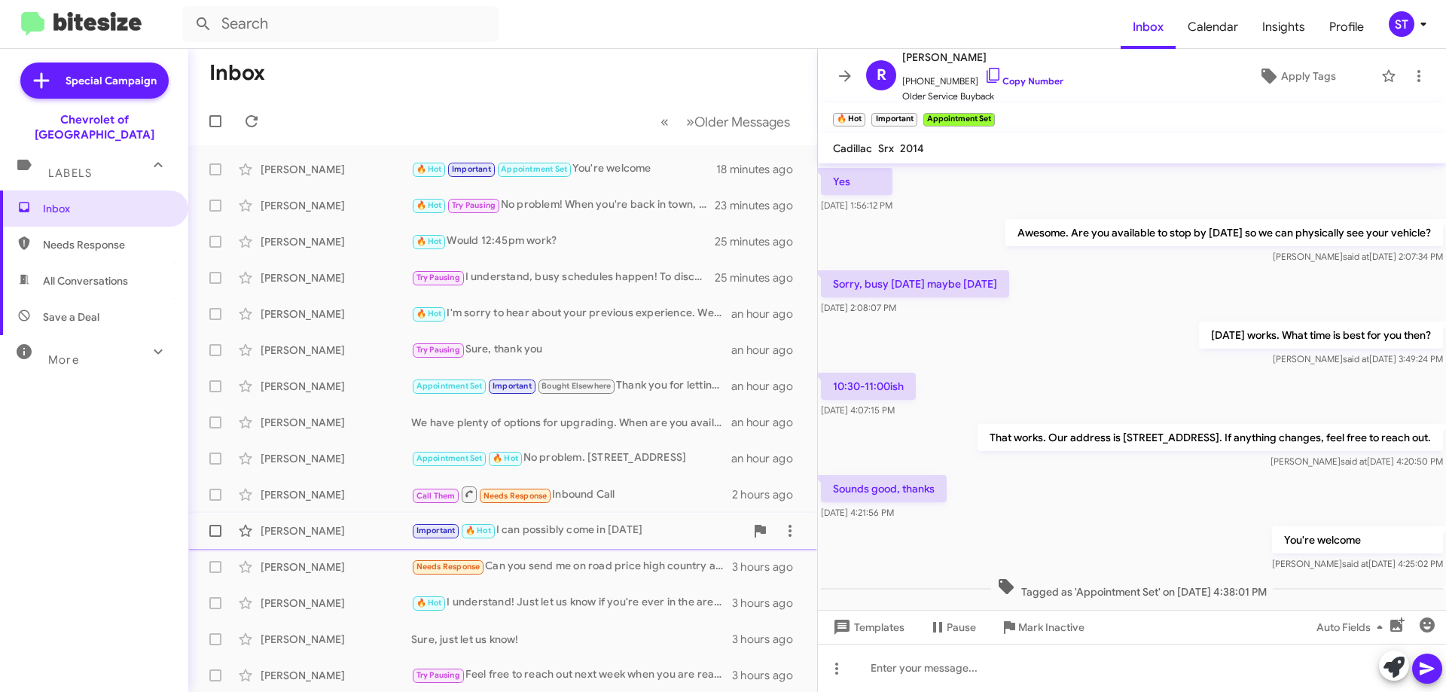
click at [295, 528] on div "[PERSON_NAME]" at bounding box center [336, 530] width 151 height 15
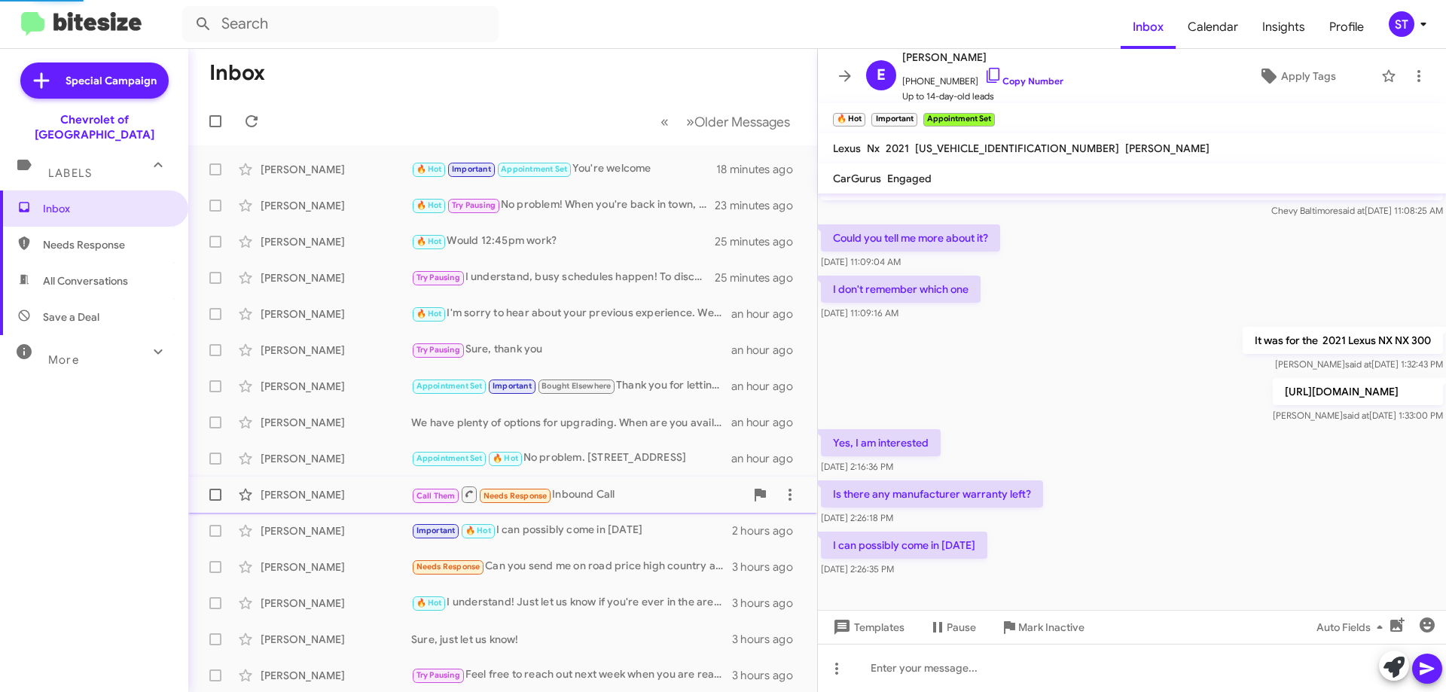
scroll to position [38, 0]
click at [984, 72] on icon at bounding box center [993, 75] width 18 height 18
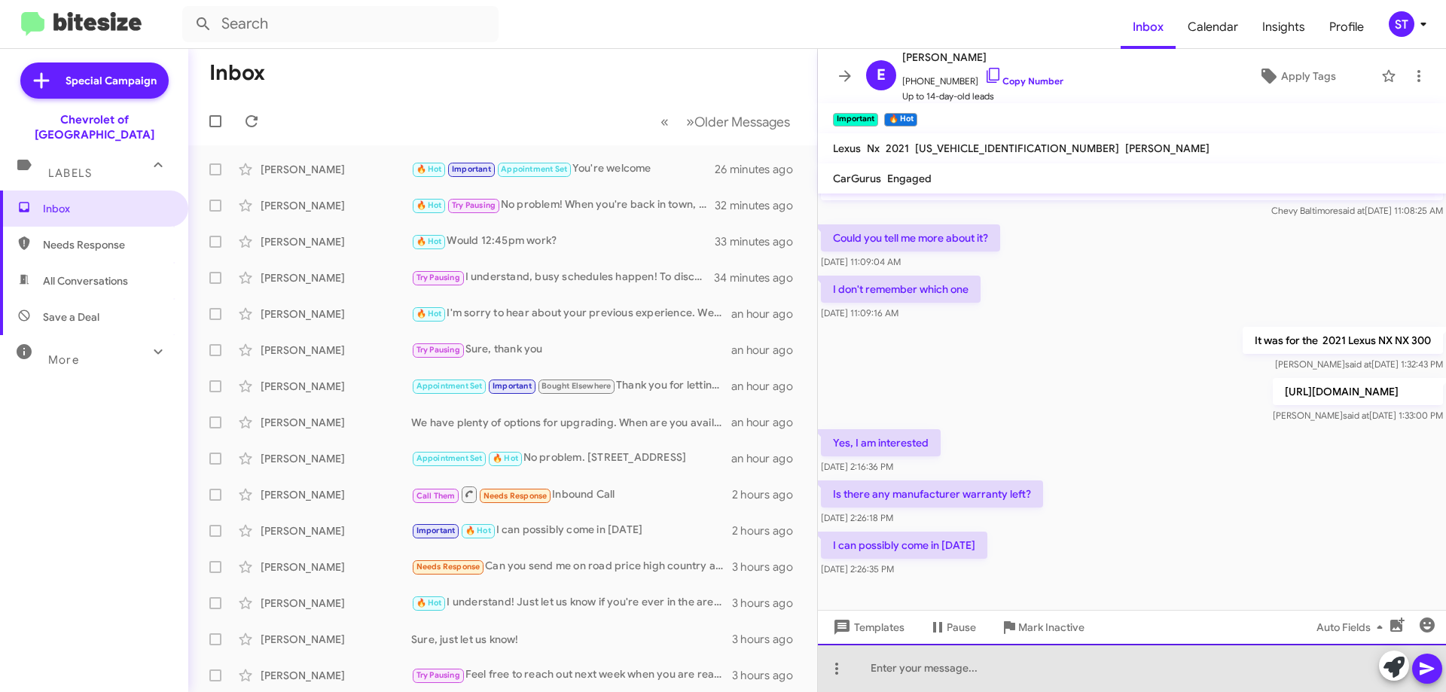
click at [937, 669] on div at bounding box center [1132, 668] width 628 height 48
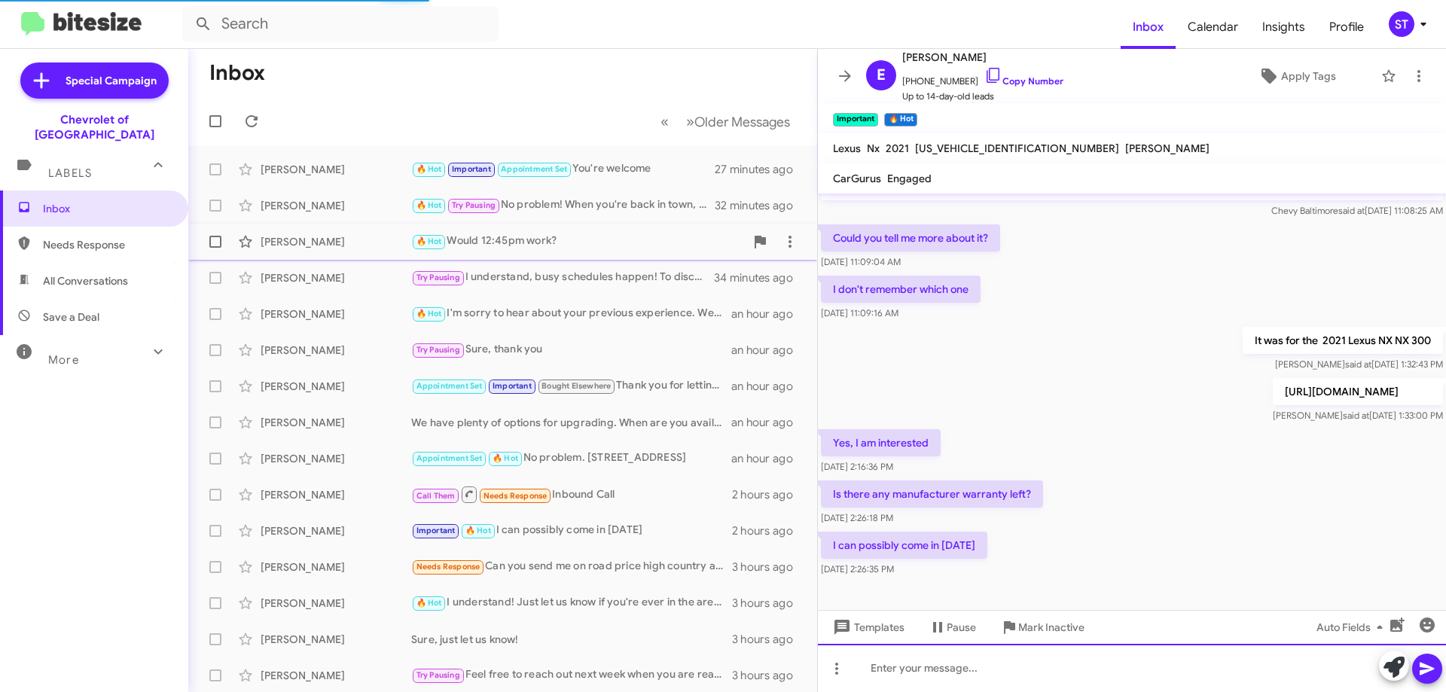
scroll to position [93, 0]
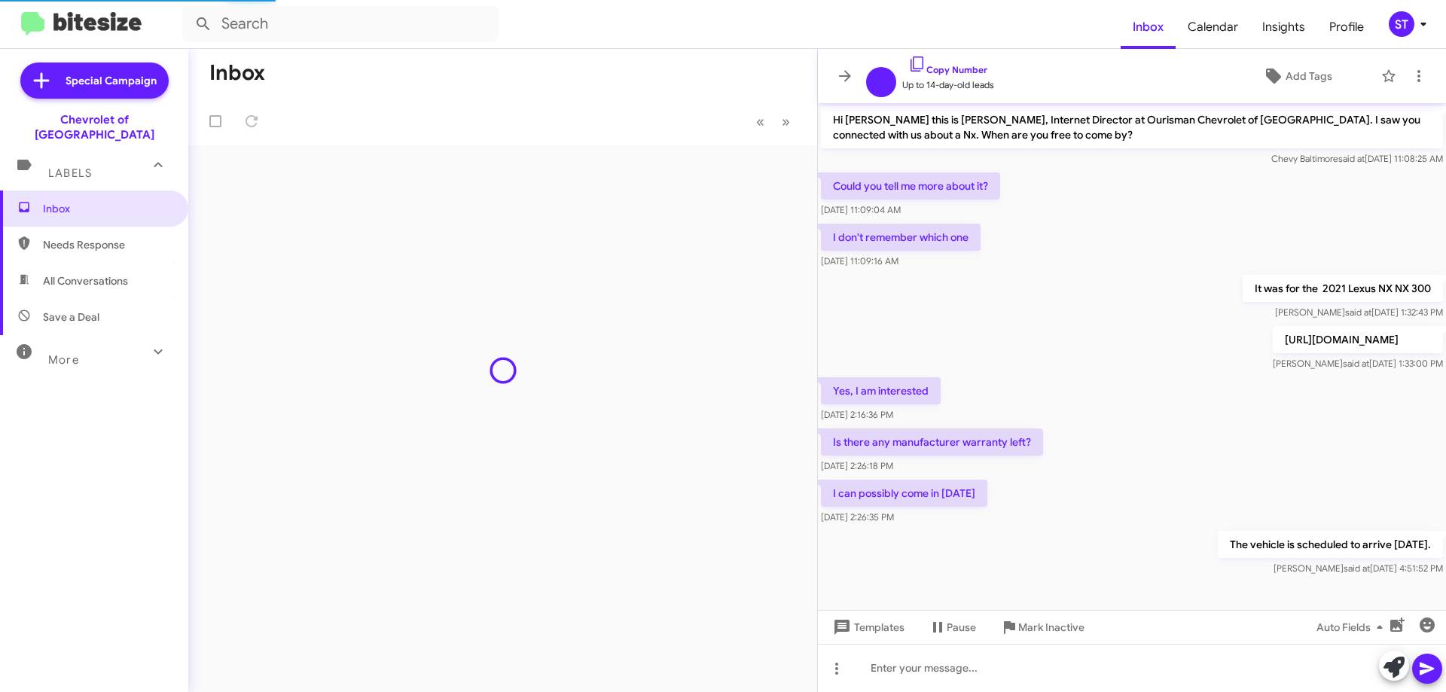
scroll to position [3, 0]
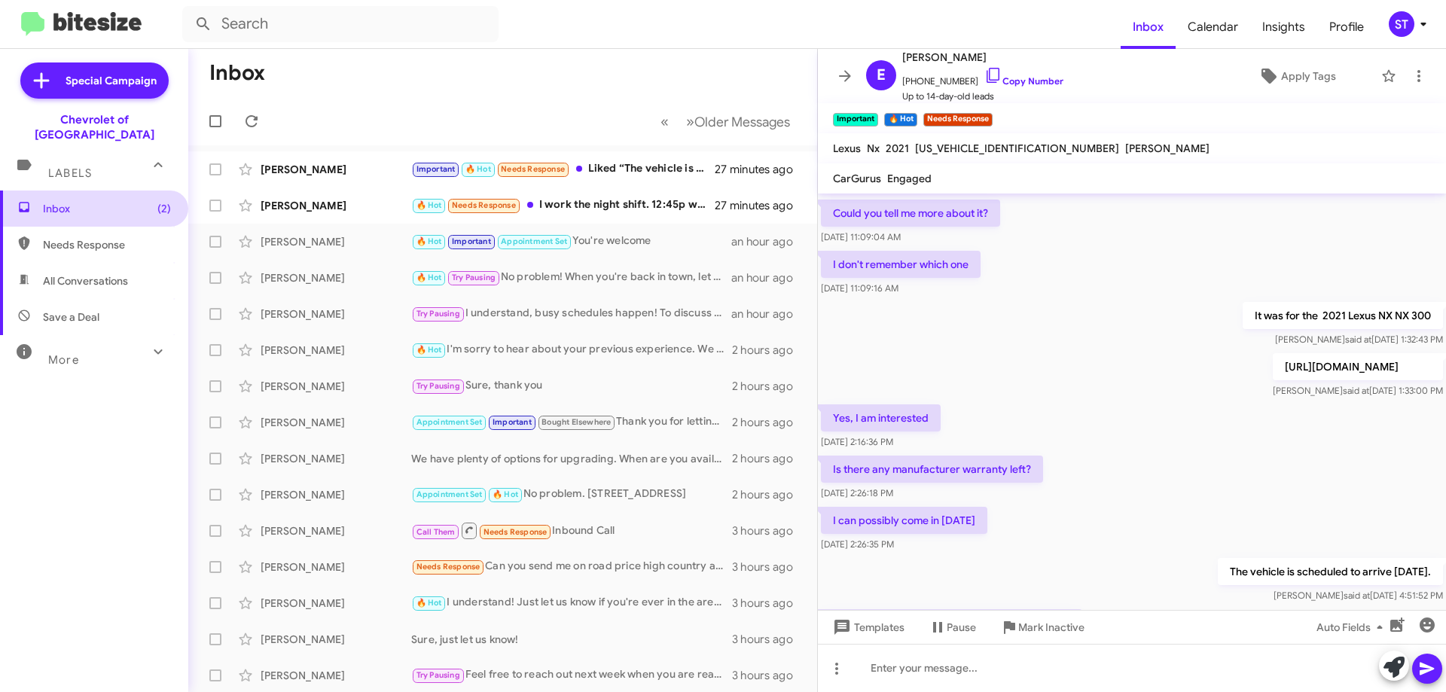
scroll to position [148, 0]
